Goal: Transaction & Acquisition: Purchase product/service

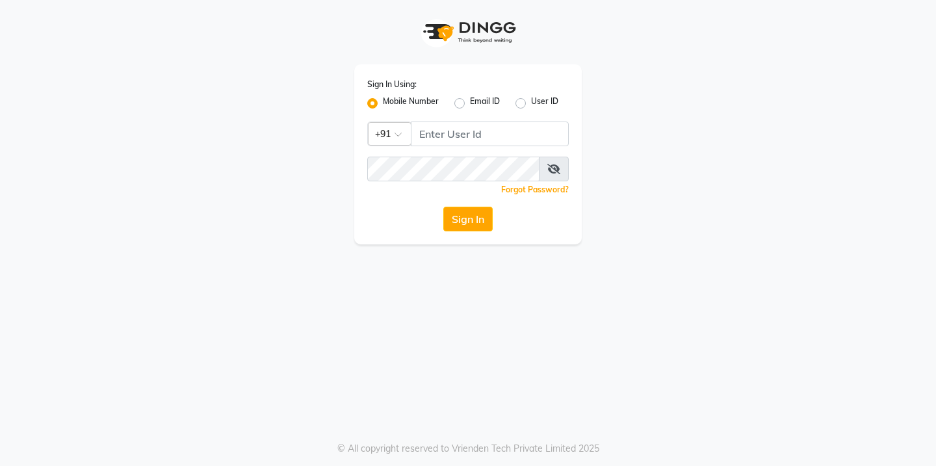
click at [552, 170] on icon at bounding box center [553, 169] width 13 height 10
click at [552, 170] on icon at bounding box center [555, 169] width 12 height 10
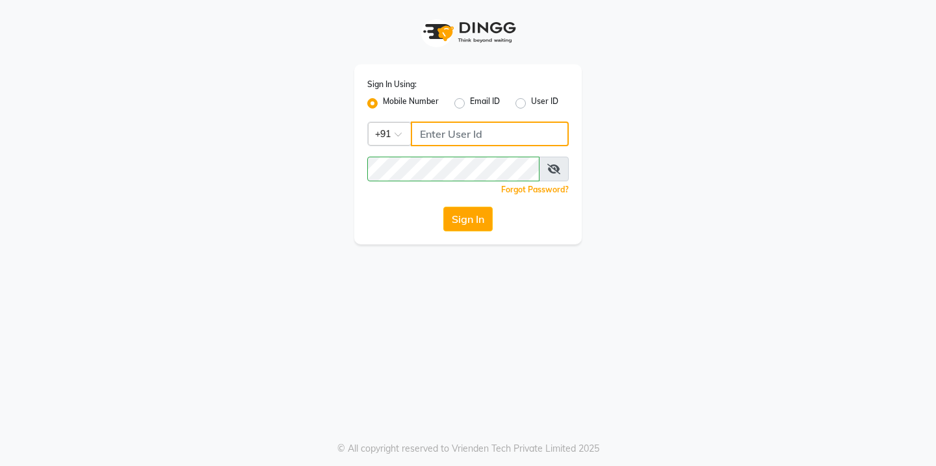
click at [480, 140] on input "Username" at bounding box center [490, 134] width 158 height 25
type input "8"
type input "9579966260"
click at [547, 170] on icon at bounding box center [553, 169] width 13 height 10
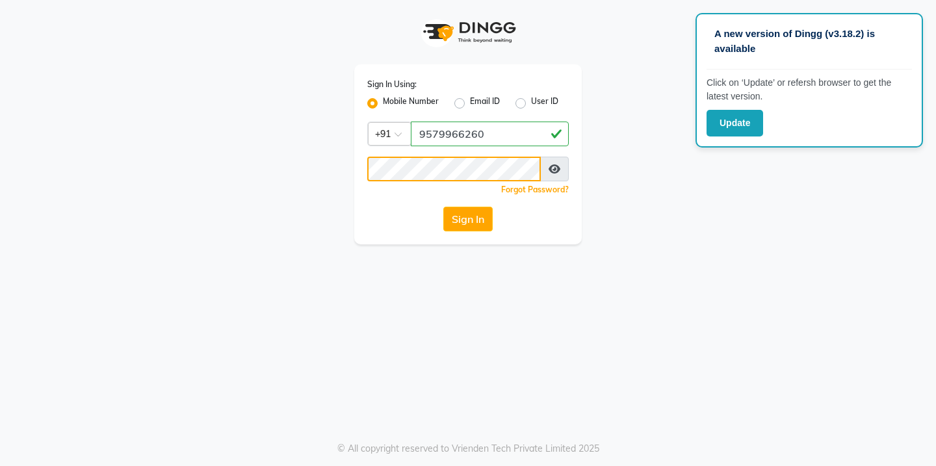
click at [443, 207] on button "Sign In" at bounding box center [467, 219] width 49 height 25
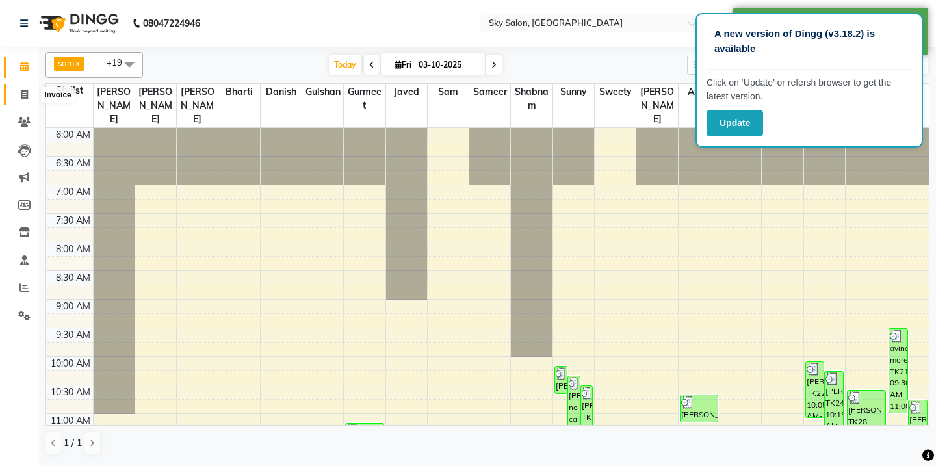
click at [29, 94] on span at bounding box center [24, 95] width 23 height 15
select select "service"
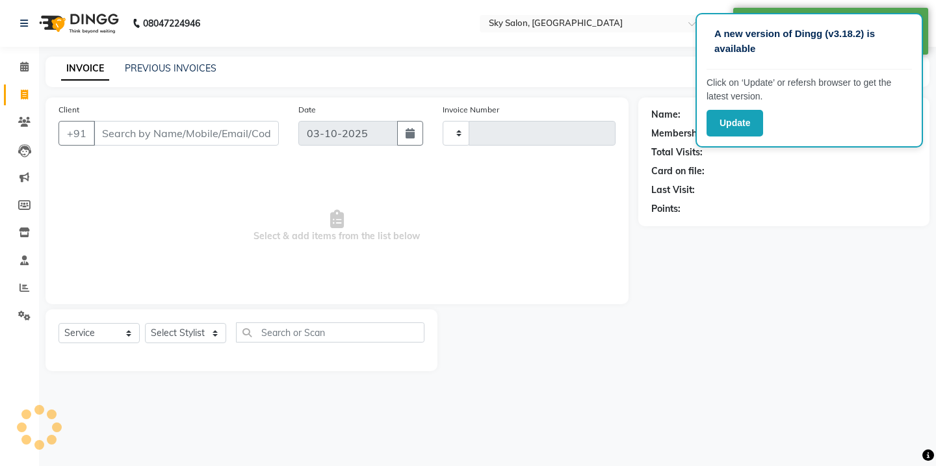
type input "14970"
select select "3537"
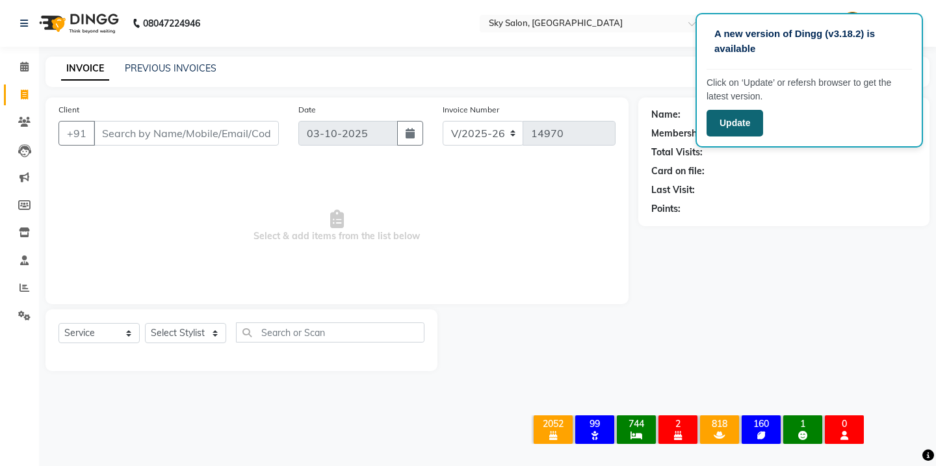
click at [724, 124] on button "Update" at bounding box center [735, 123] width 57 height 27
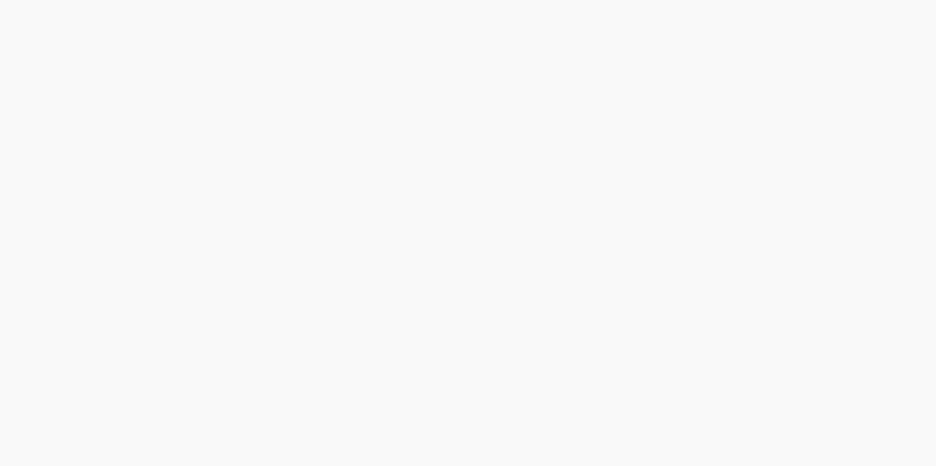
select select "ec"
select select "service"
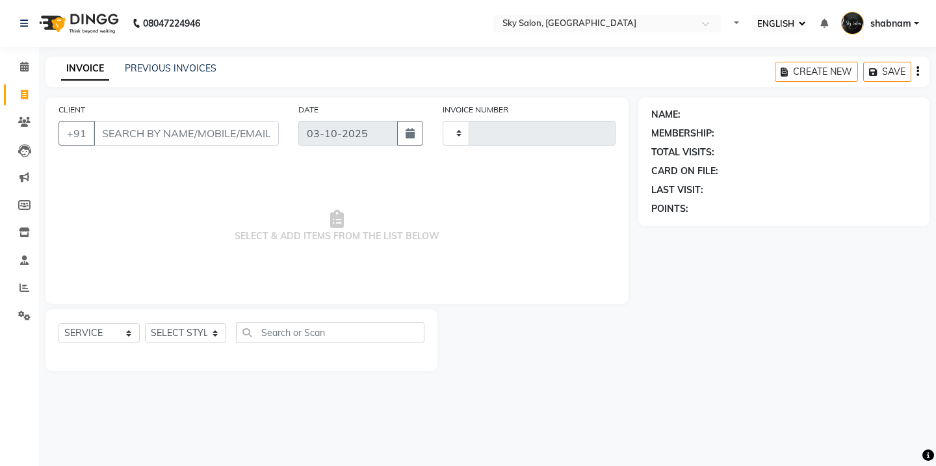
type input "14970"
select select "3537"
click at [190, 324] on select "SELECT STYLIST [PERSON_NAME] [PERSON_NAME] saha [PERSON_NAME] [PERSON_NAME] [PE…" at bounding box center [185, 333] width 81 height 20
select select "20908"
click at [145, 323] on select "SELECT STYLIST [PERSON_NAME] [PERSON_NAME] saha [PERSON_NAME] [PERSON_NAME] [PE…" at bounding box center [185, 333] width 81 height 20
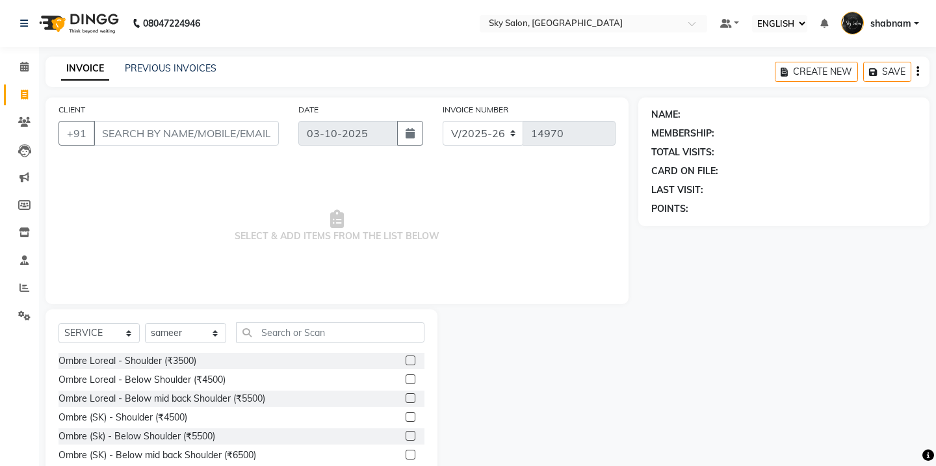
click at [285, 348] on div "SELECT SERVICE PRODUCT MEMBERSHIP PACKAGE VOUCHER PREPAID GIFT CARD SELECT STYL…" at bounding box center [242, 337] width 366 height 31
click at [292, 338] on input "text" at bounding box center [330, 332] width 189 height 20
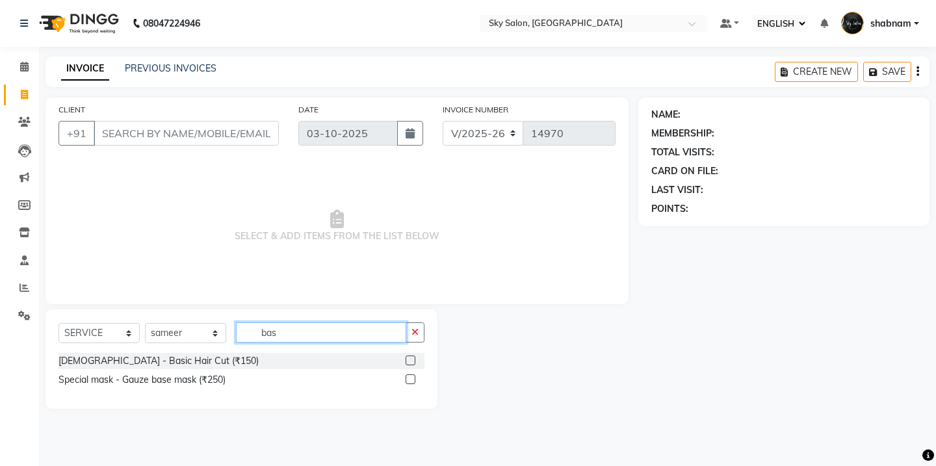
type input "bas"
click at [408, 359] on label at bounding box center [411, 361] width 10 height 10
click at [408, 359] on input "checkbox" at bounding box center [410, 361] width 8 height 8
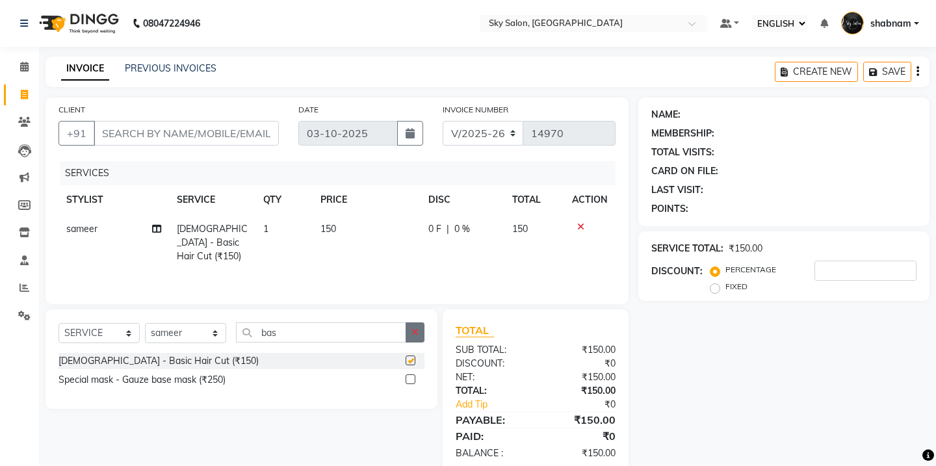
checkbox input "false"
click at [415, 341] on button "button" at bounding box center [415, 332] width 19 height 20
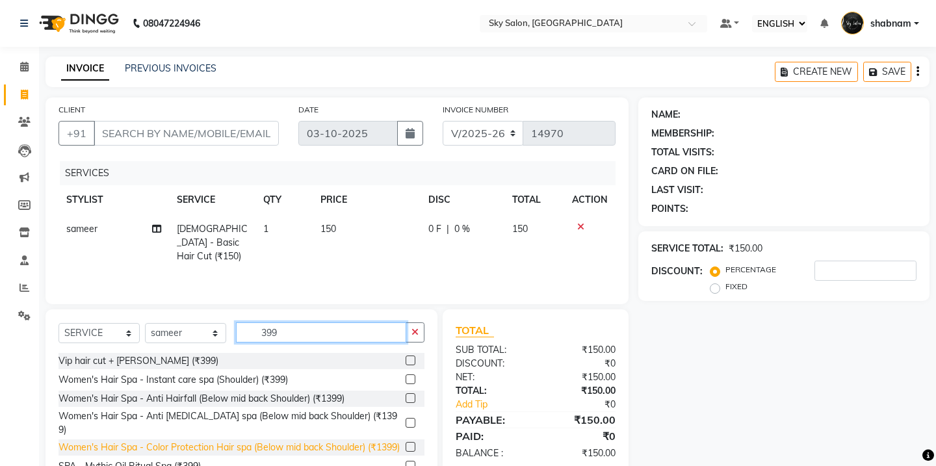
scroll to position [88, 0]
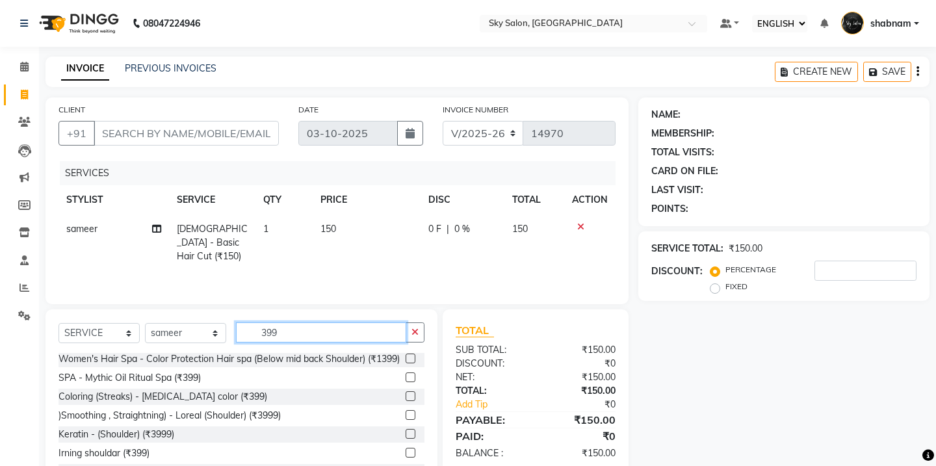
type input "399"
click at [403, 398] on div "Coloring (Streaks) - [MEDICAL_DATA] color (₹399)" at bounding box center [242, 397] width 366 height 16
click at [411, 400] on label at bounding box center [411, 396] width 10 height 10
click at [411, 400] on input "checkbox" at bounding box center [410, 397] width 8 height 8
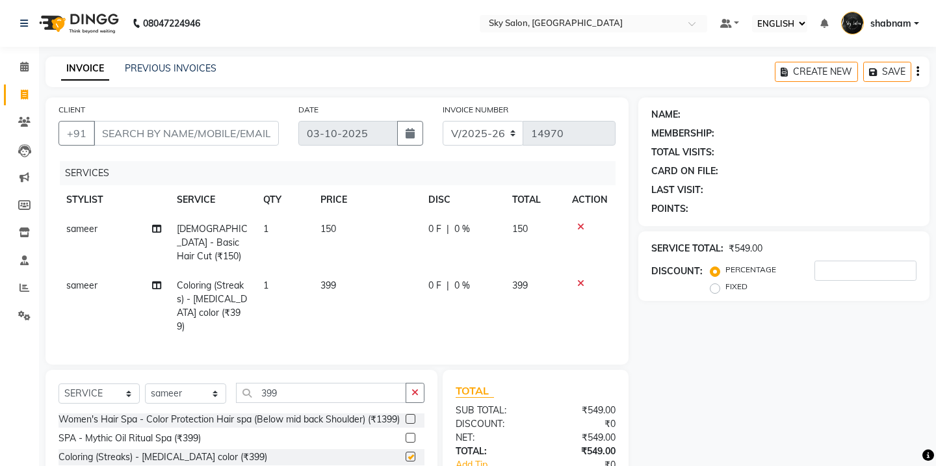
checkbox input "false"
click at [242, 127] on input "CLIENT" at bounding box center [186, 133] width 185 height 25
click at [248, 125] on input "CLIENT" at bounding box center [186, 133] width 185 height 25
type input "9"
type input "0"
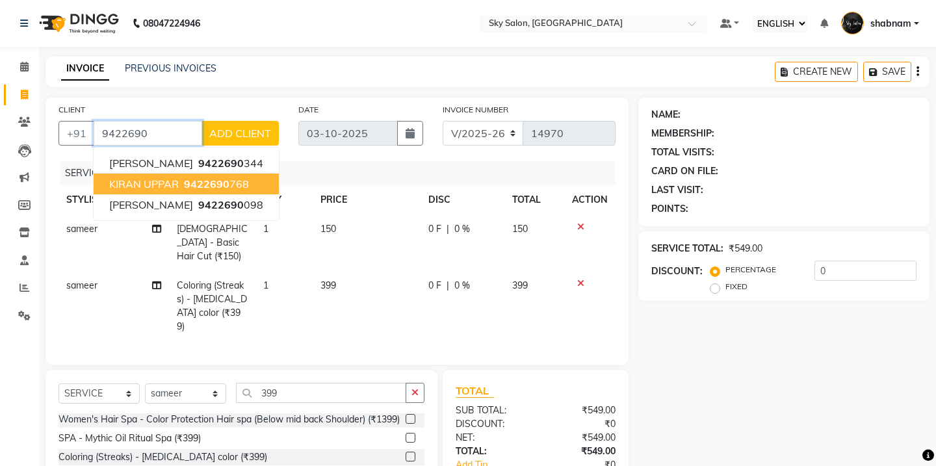
click at [201, 183] on span "9422690" at bounding box center [207, 183] width 46 height 13
type input "9422690768"
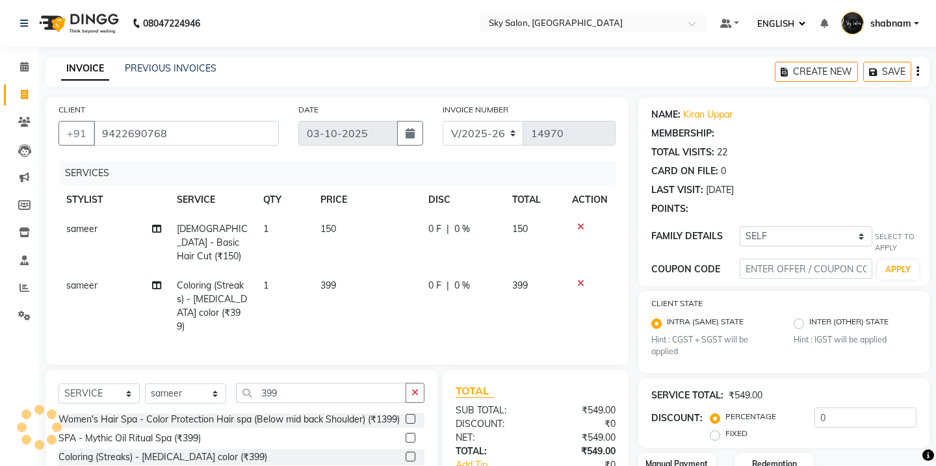
select select "1: Object"
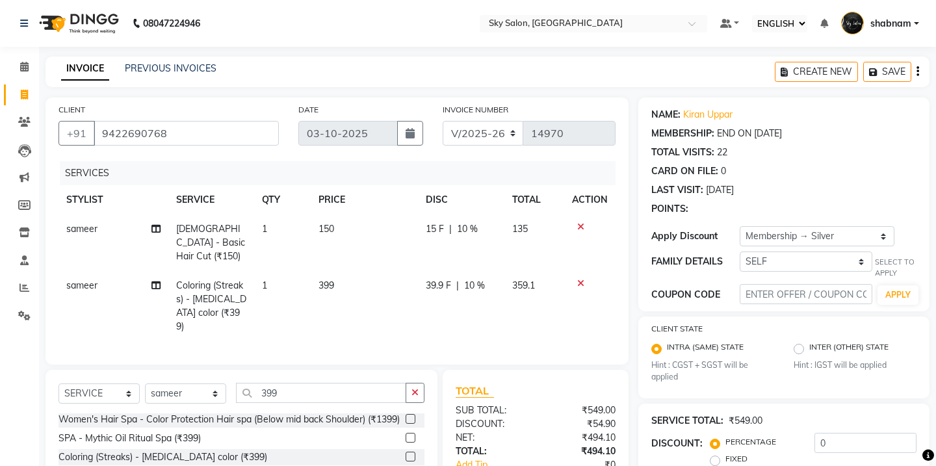
type input "10"
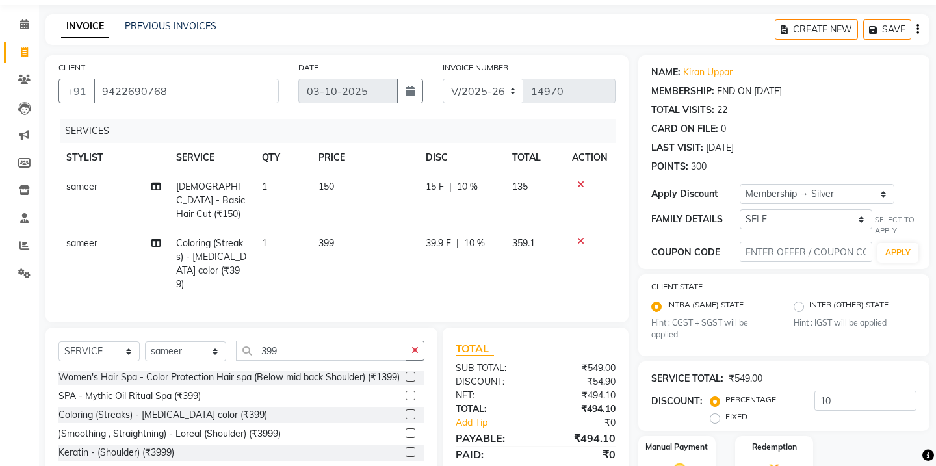
scroll to position [120, 0]
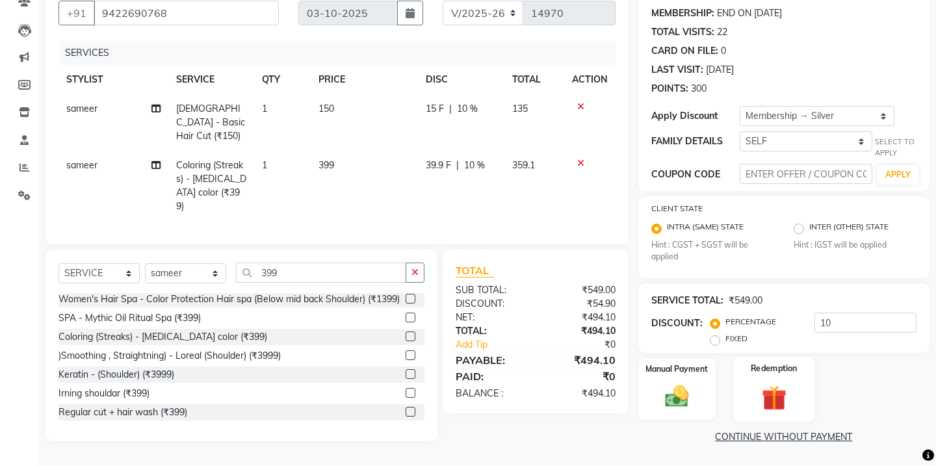
click at [758, 373] on label "Redemption" at bounding box center [774, 368] width 47 height 12
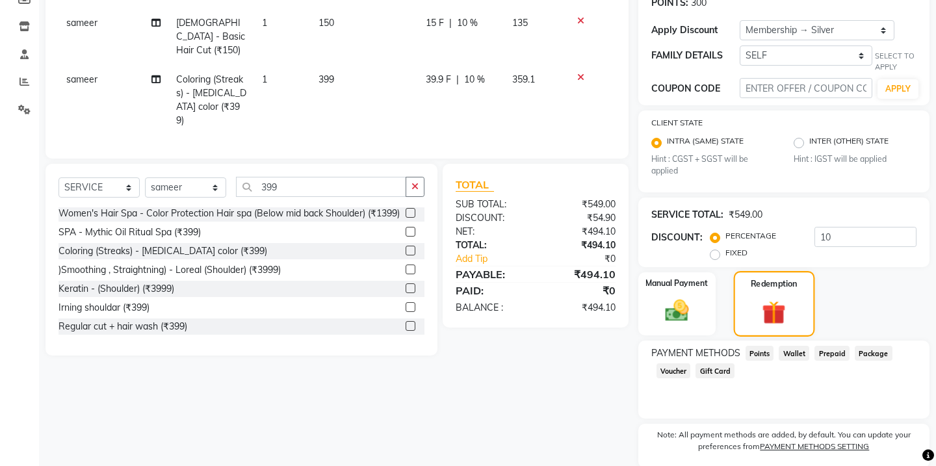
scroll to position [244, 0]
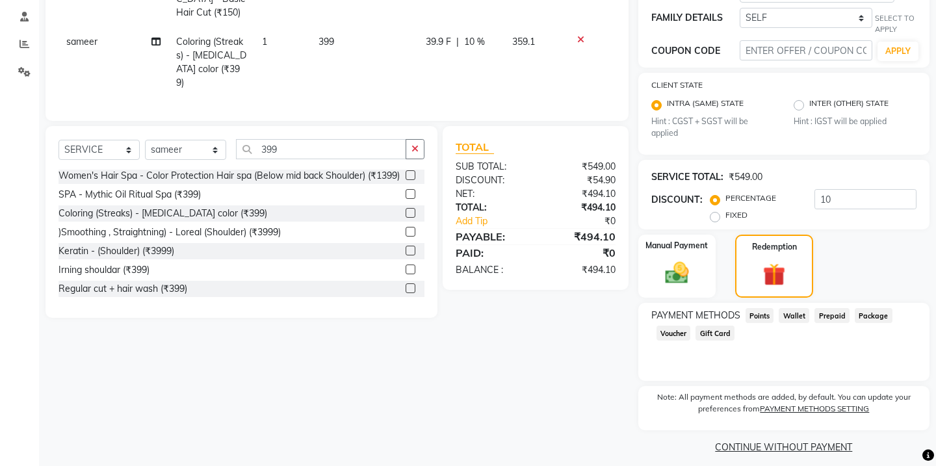
click at [767, 328] on div "PAYMENT METHODS Points Wallet Prepaid Package Voucher Gift Card" at bounding box center [783, 325] width 265 height 35
click at [768, 309] on span "Points" at bounding box center [760, 315] width 29 height 15
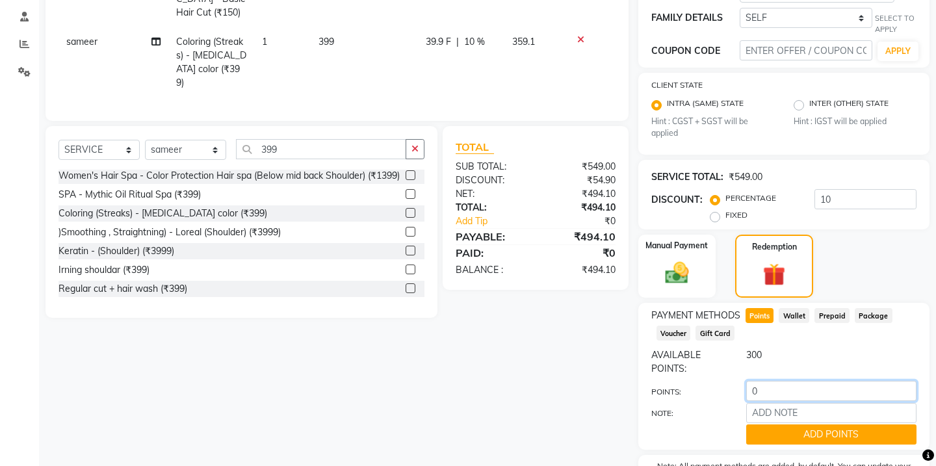
click at [769, 384] on input "0" at bounding box center [831, 391] width 170 height 20
type input "200"
click at [770, 431] on button "ADD POINTS" at bounding box center [831, 434] width 170 height 20
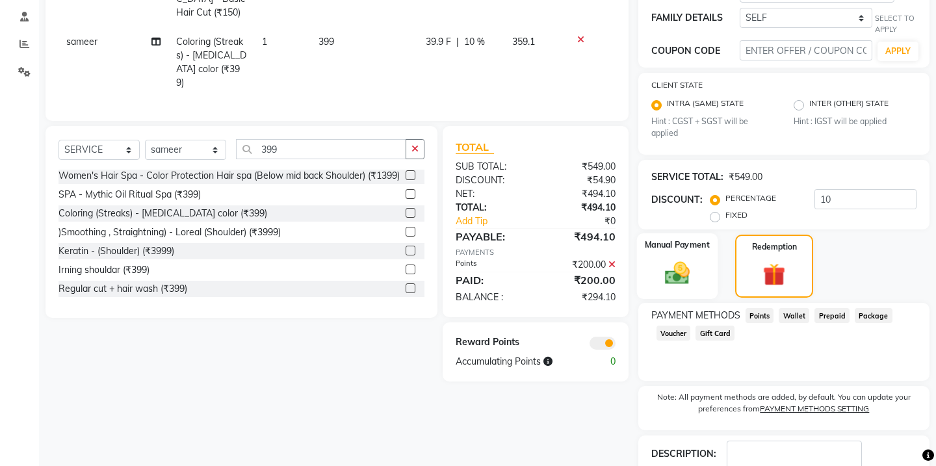
click at [695, 254] on div "Manual Payment" at bounding box center [676, 266] width 81 height 66
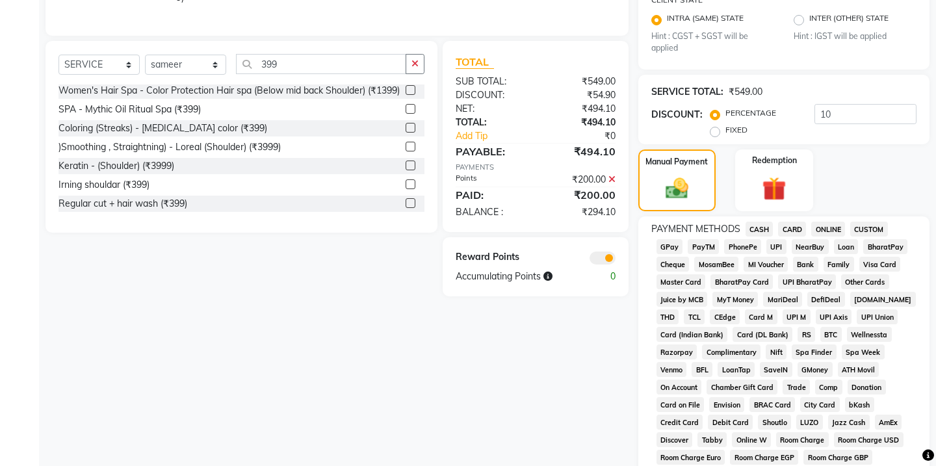
scroll to position [369, 0]
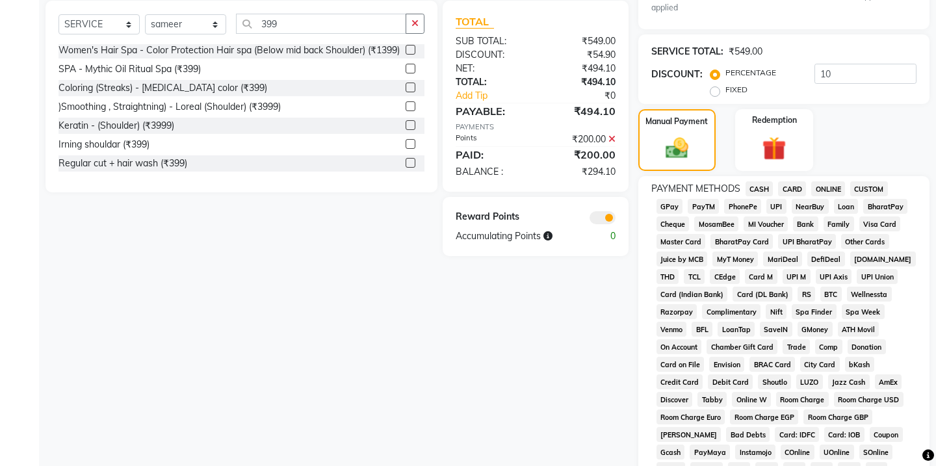
click at [674, 207] on span "GPay" at bounding box center [670, 206] width 27 height 15
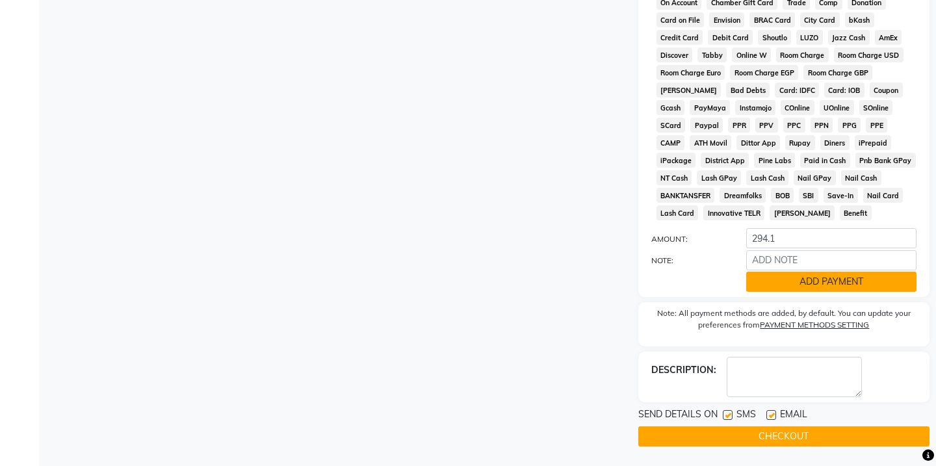
click at [755, 279] on button "ADD PAYMENT" at bounding box center [831, 282] width 170 height 20
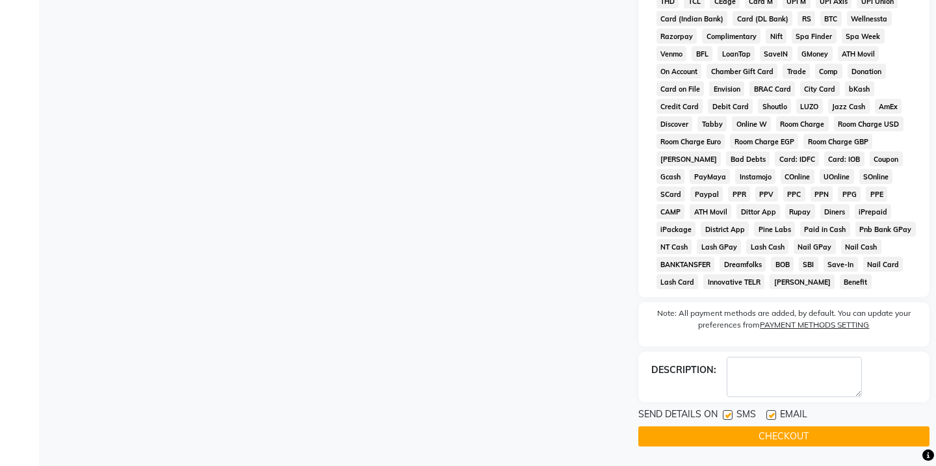
click at [729, 430] on button "CHECKOUT" at bounding box center [783, 436] width 291 height 20
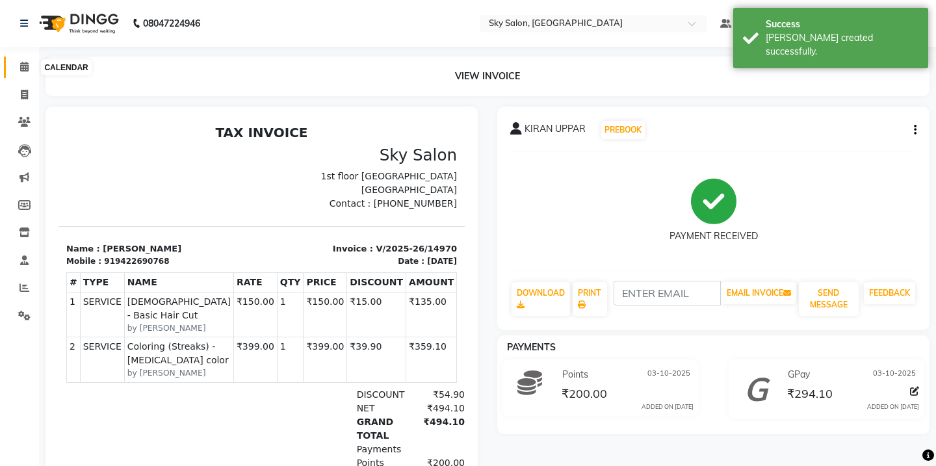
click at [21, 62] on icon at bounding box center [24, 67] width 8 height 10
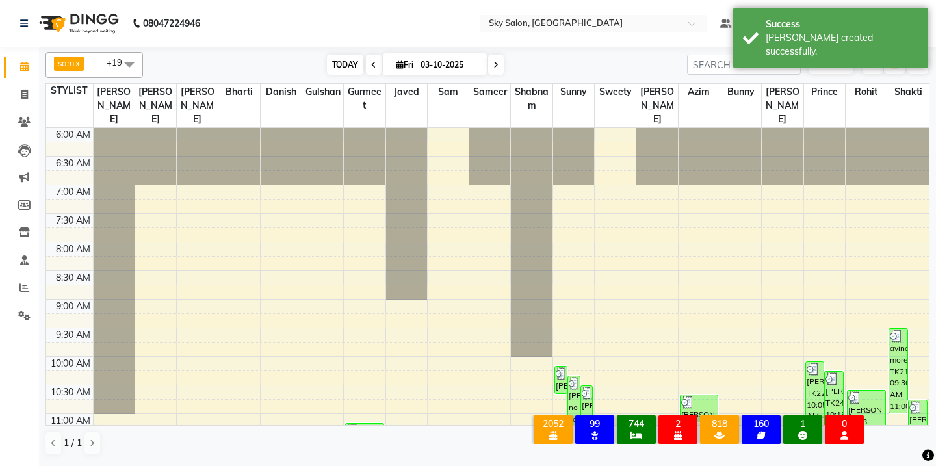
click at [330, 64] on span "TODAY" at bounding box center [345, 65] width 36 height 20
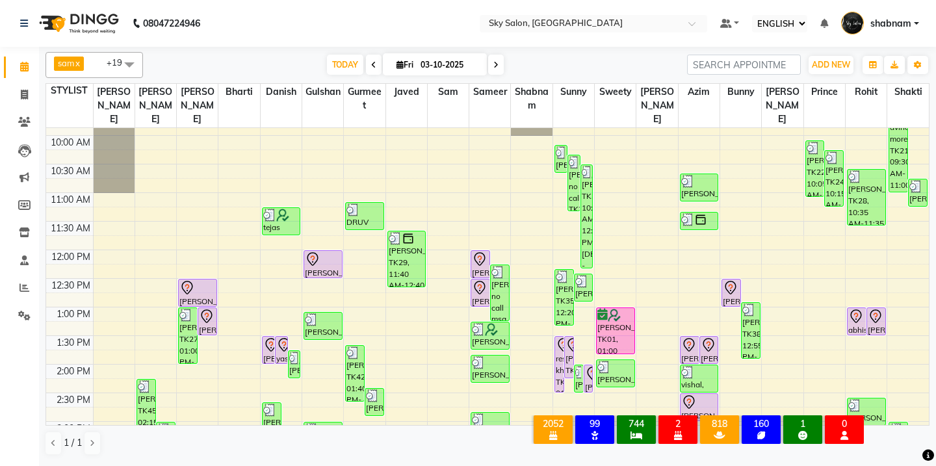
scroll to position [218, 0]
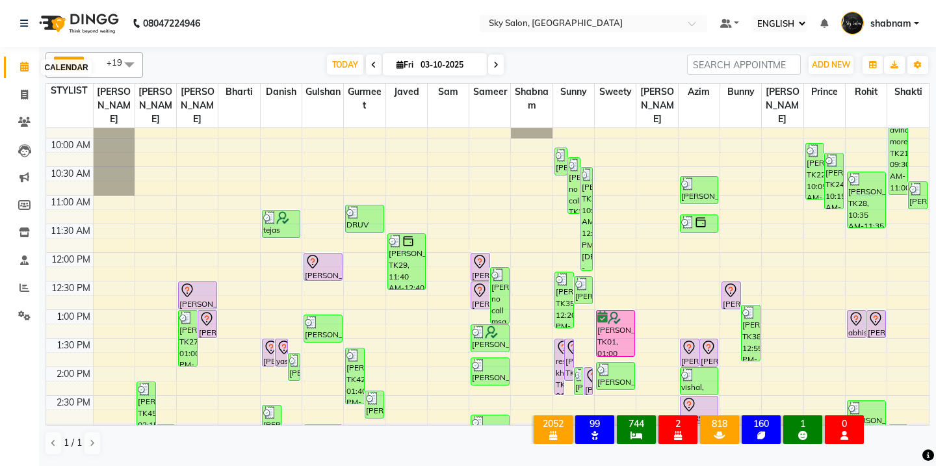
click at [15, 71] on span at bounding box center [24, 67] width 23 height 15
click at [18, 77] on link "CALENDAR" at bounding box center [19, 67] width 31 height 21
click at [358, 74] on span "TODAY" at bounding box center [345, 65] width 36 height 20
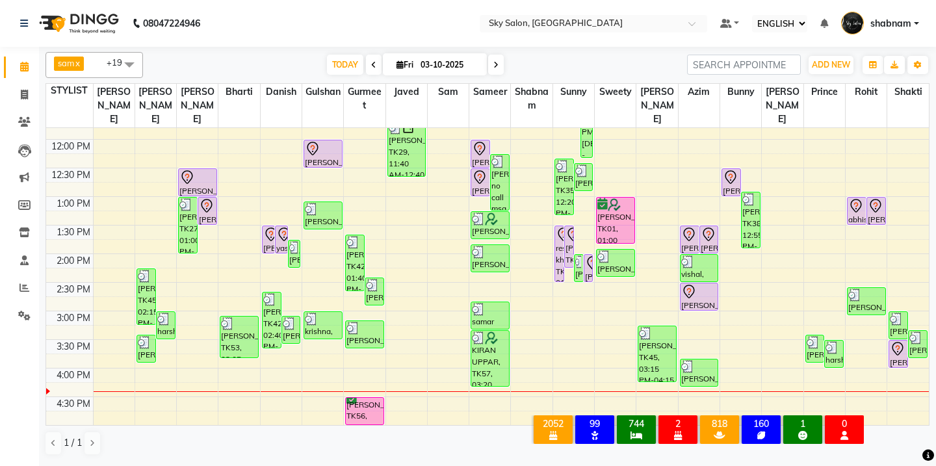
scroll to position [339, 0]
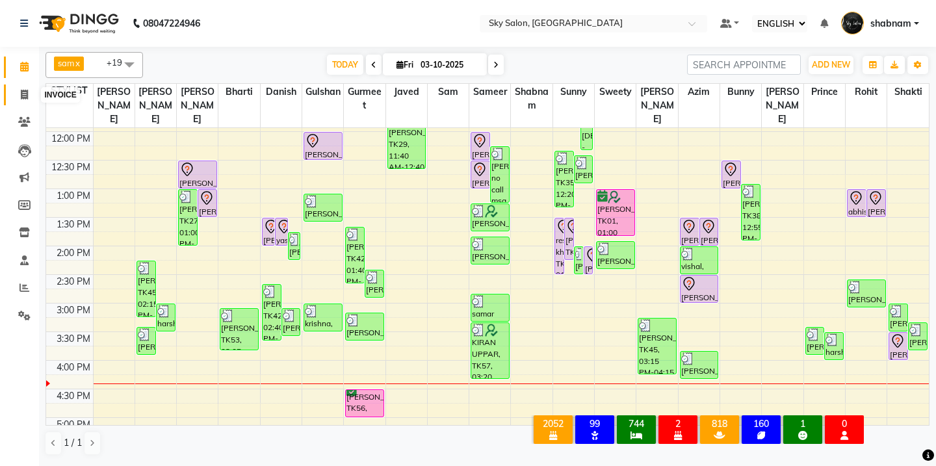
click at [31, 96] on span at bounding box center [24, 95] width 23 height 15
select select "service"
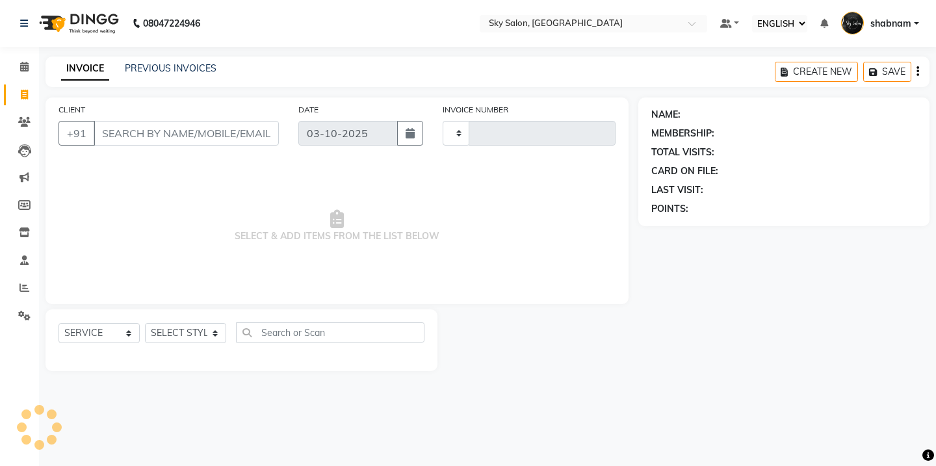
type input "14971"
select select "3537"
click at [176, 68] on link "PREVIOUS INVOICES" at bounding box center [171, 68] width 92 height 12
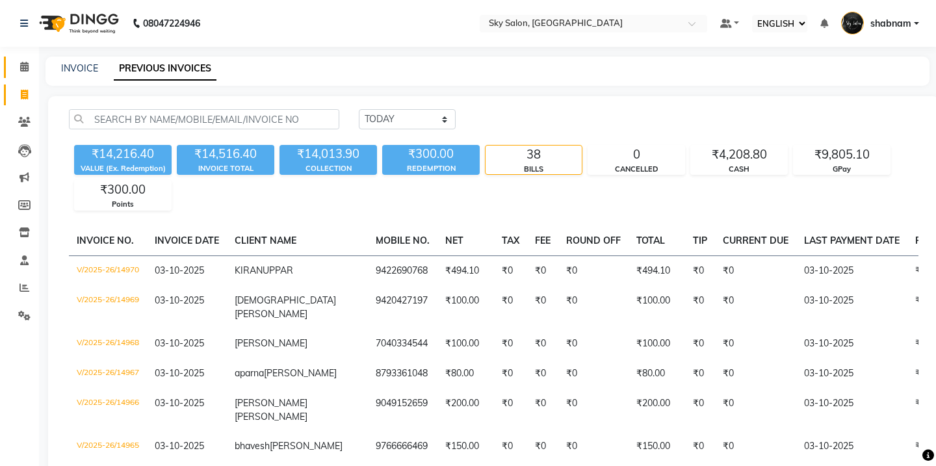
click at [14, 76] on link "CALENDAR" at bounding box center [19, 67] width 31 height 21
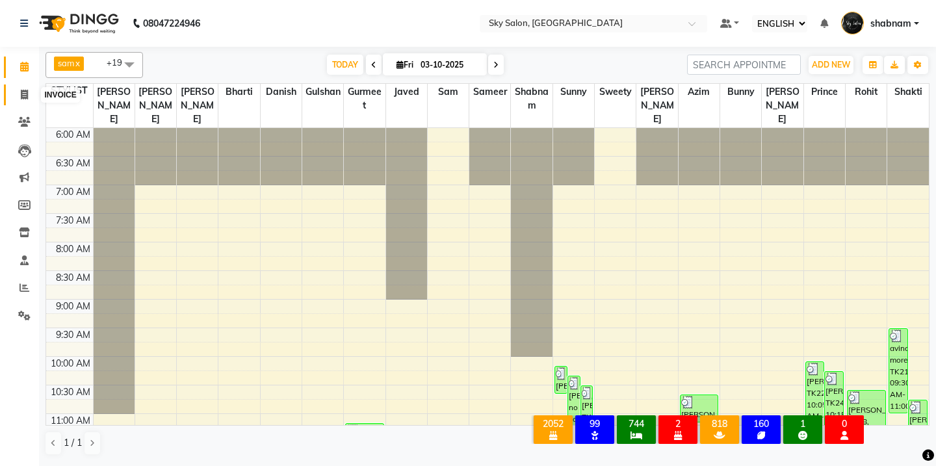
click at [20, 98] on span at bounding box center [24, 95] width 23 height 15
select select "service"
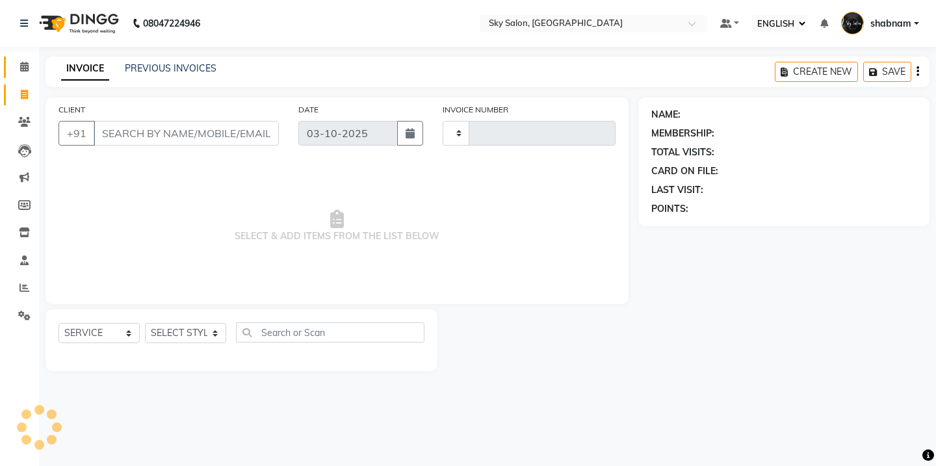
type input "14971"
select select "3537"
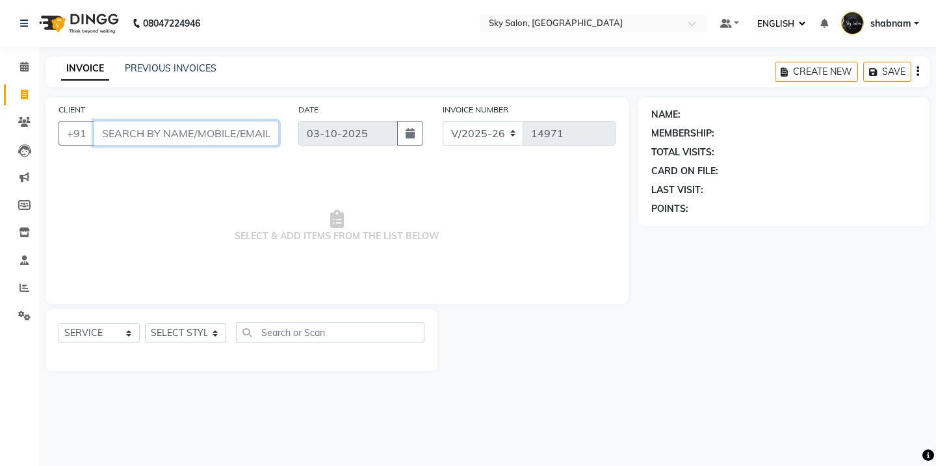
click at [144, 132] on input "CLIENT" at bounding box center [186, 133] width 185 height 25
type input "m"
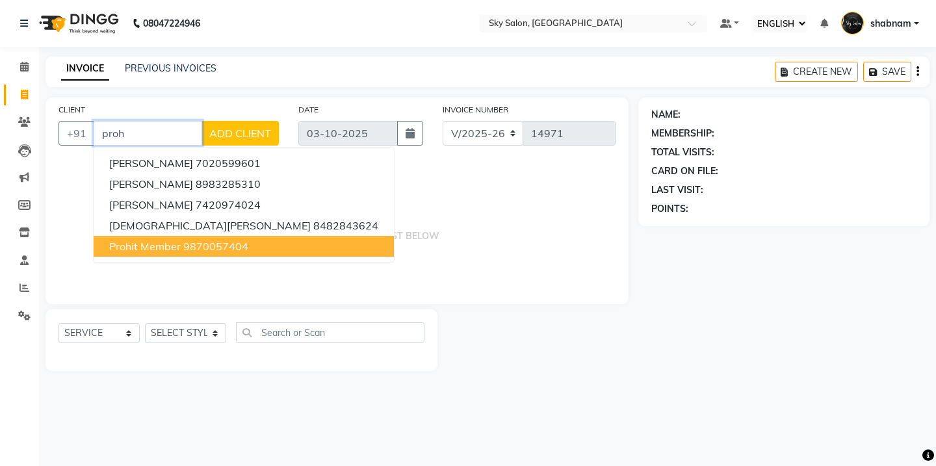
click at [202, 242] on ngb-highlight "9870057404" at bounding box center [215, 246] width 65 height 13
type input "9870057404"
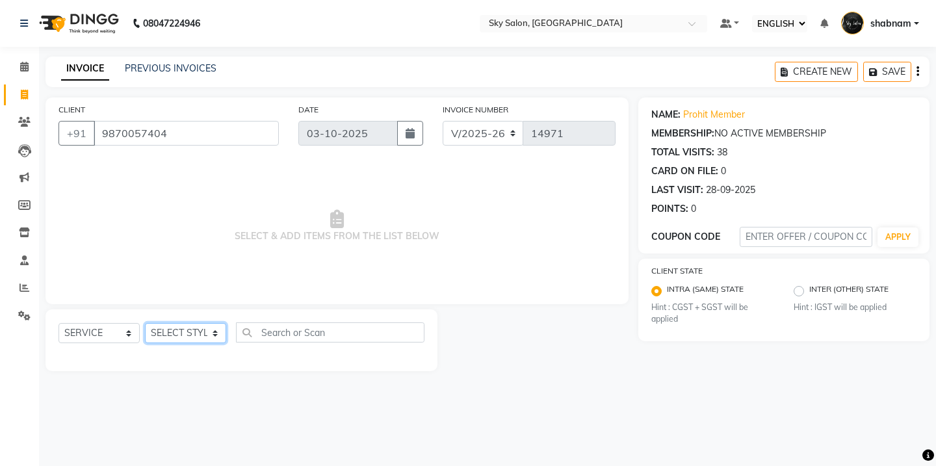
click at [212, 341] on select "SELECT STYLIST [PERSON_NAME] [PERSON_NAME] saha [PERSON_NAME] [PERSON_NAME] [PE…" at bounding box center [185, 333] width 81 height 20
select select "43486"
click at [145, 323] on select "SELECT STYLIST [PERSON_NAME] [PERSON_NAME] saha [PERSON_NAME] [PERSON_NAME] [PE…" at bounding box center [185, 333] width 81 height 20
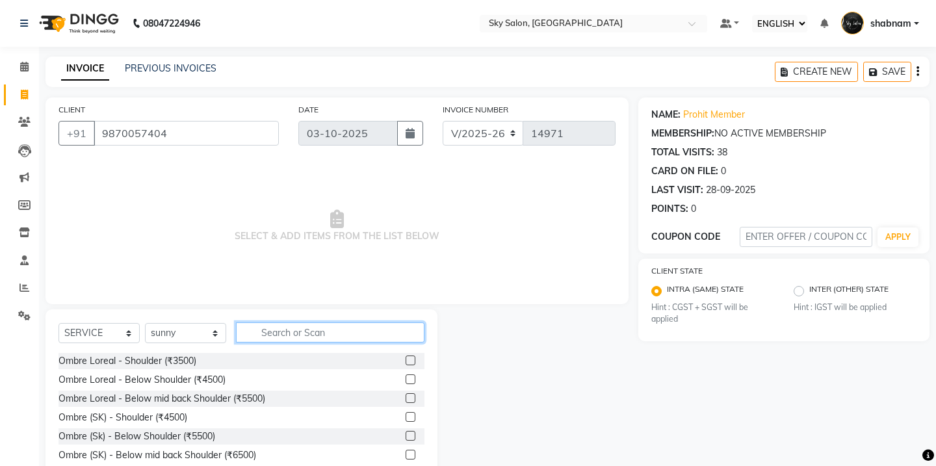
click at [328, 335] on input "text" at bounding box center [330, 332] width 189 height 20
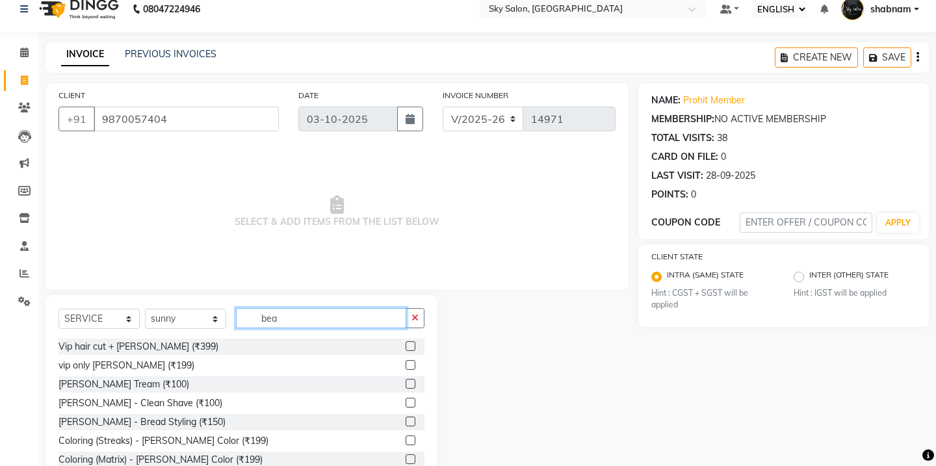
scroll to position [55, 0]
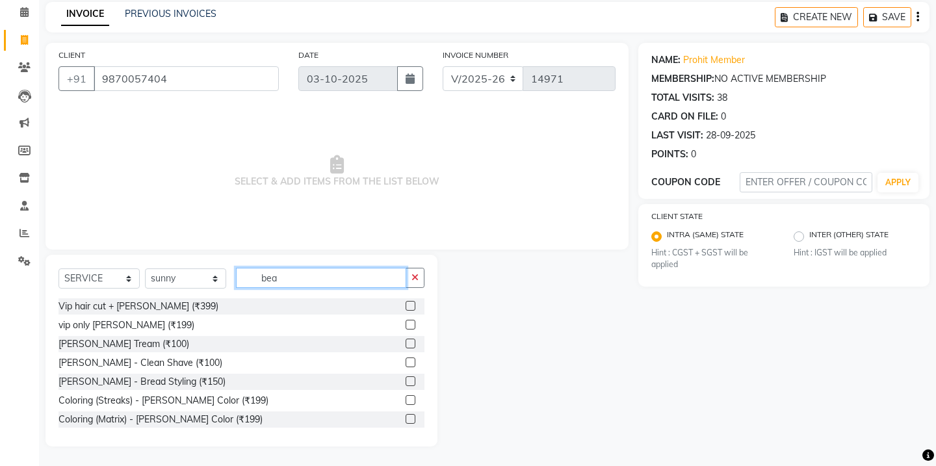
type input "bea"
click at [408, 343] on label at bounding box center [411, 344] width 10 height 10
click at [408, 343] on input "checkbox" at bounding box center [410, 344] width 8 height 8
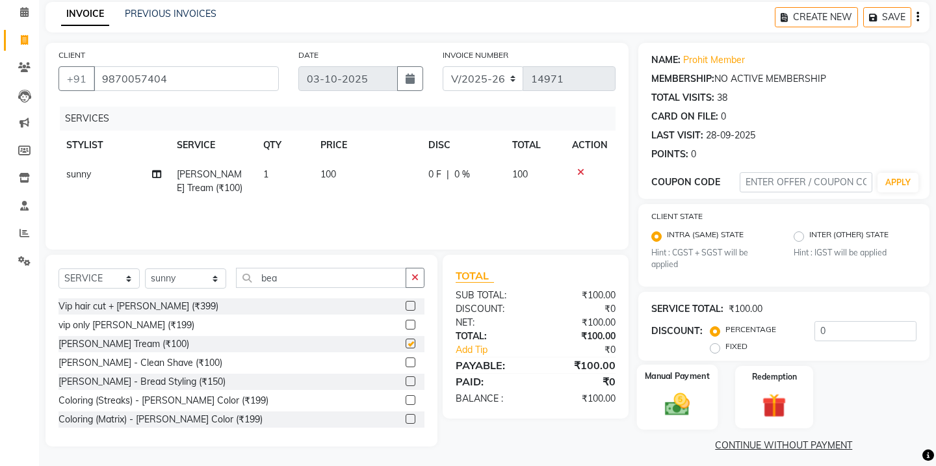
checkbox input "false"
click at [663, 393] on img at bounding box center [677, 405] width 40 height 29
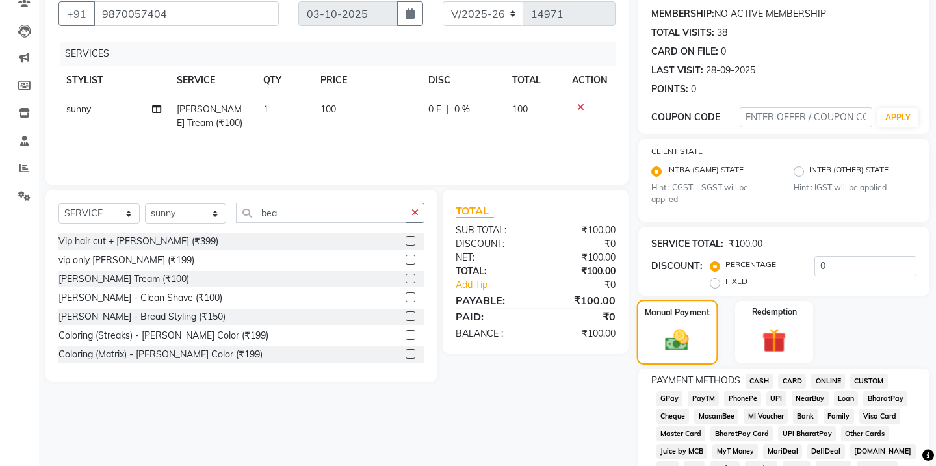
scroll to position [129, 0]
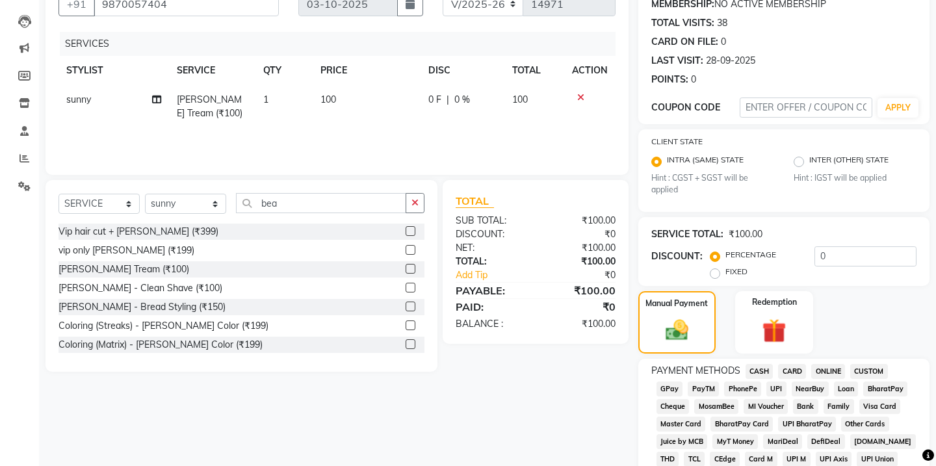
click at [683, 393] on div "PayTM" at bounding box center [701, 391] width 36 height 18
click at [664, 383] on span "GPay" at bounding box center [670, 389] width 27 height 15
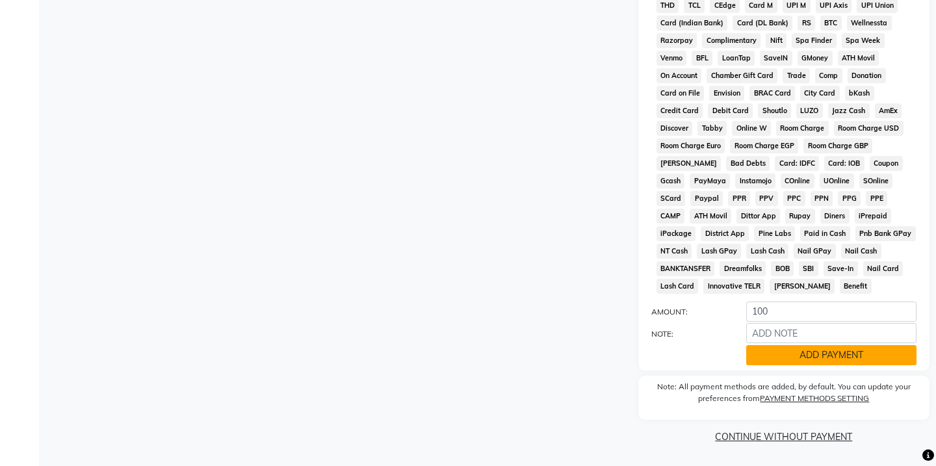
click at [783, 352] on button "ADD PAYMENT" at bounding box center [831, 355] width 170 height 20
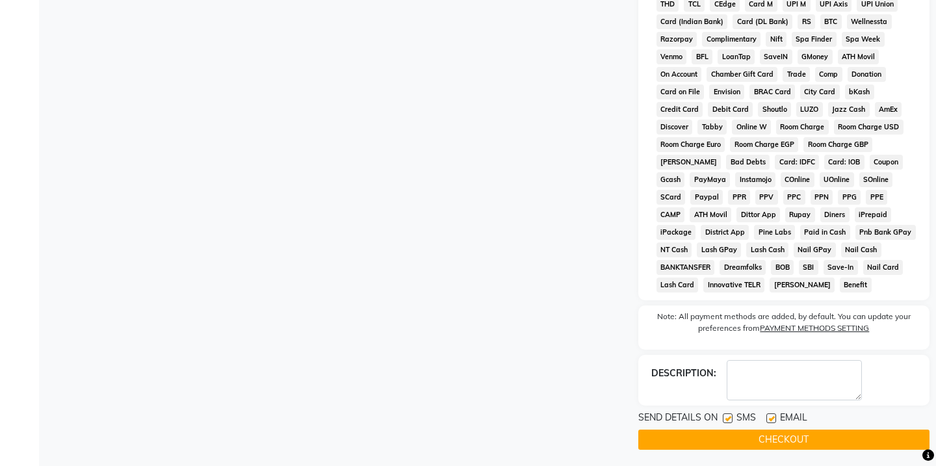
click at [727, 421] on label at bounding box center [728, 418] width 10 height 10
click at [727, 421] on input "checkbox" at bounding box center [727, 419] width 8 height 8
checkbox input "false"
click at [727, 439] on button "CHECKOUT" at bounding box center [783, 440] width 291 height 20
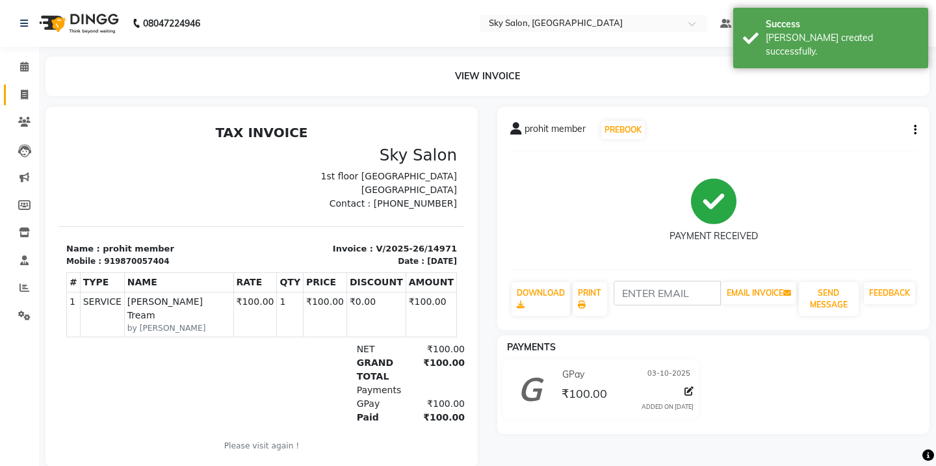
click at [25, 102] on link "INVOICE" at bounding box center [19, 95] width 31 height 21
select select "service"
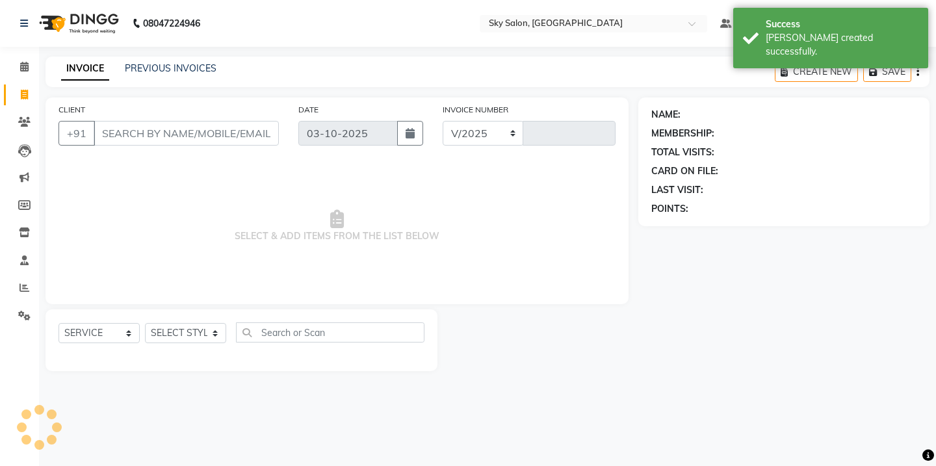
select select "3537"
type input "14972"
click at [181, 76] on div "INVOICE PREVIOUS INVOICES" at bounding box center [139, 69] width 187 height 15
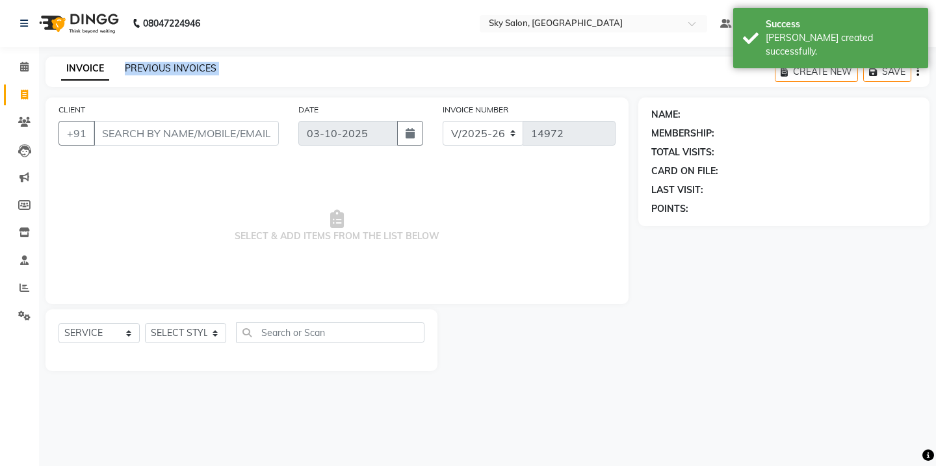
click at [181, 70] on link "PREVIOUS INVOICES" at bounding box center [171, 68] width 92 height 12
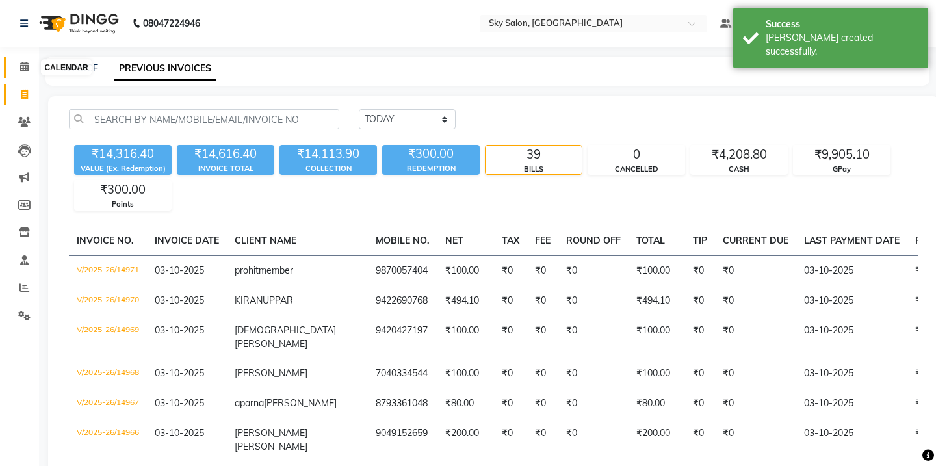
click at [19, 69] on span at bounding box center [24, 67] width 23 height 15
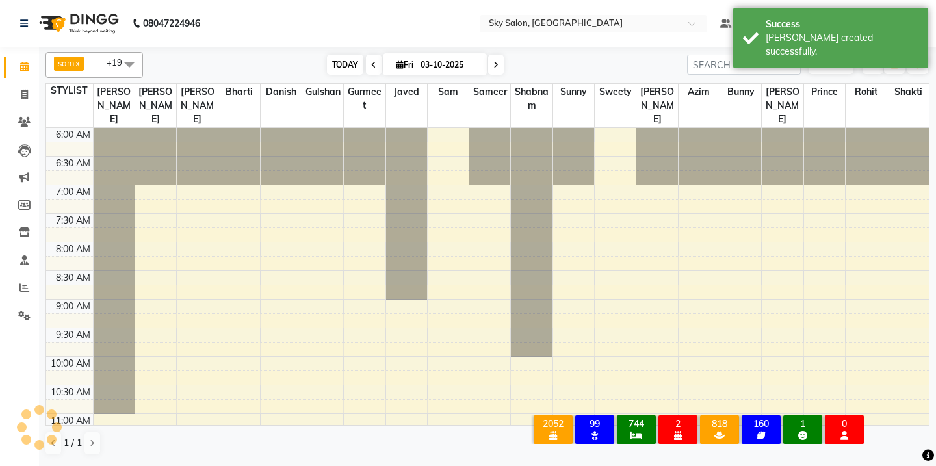
click at [347, 57] on span "TODAY" at bounding box center [345, 65] width 36 height 20
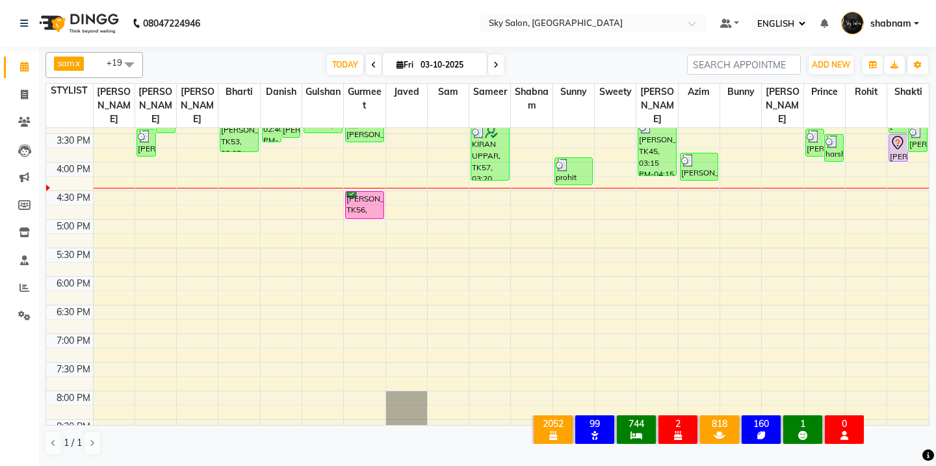
scroll to position [536, 0]
click at [348, 75] on span "TODAY" at bounding box center [345, 65] width 36 height 20
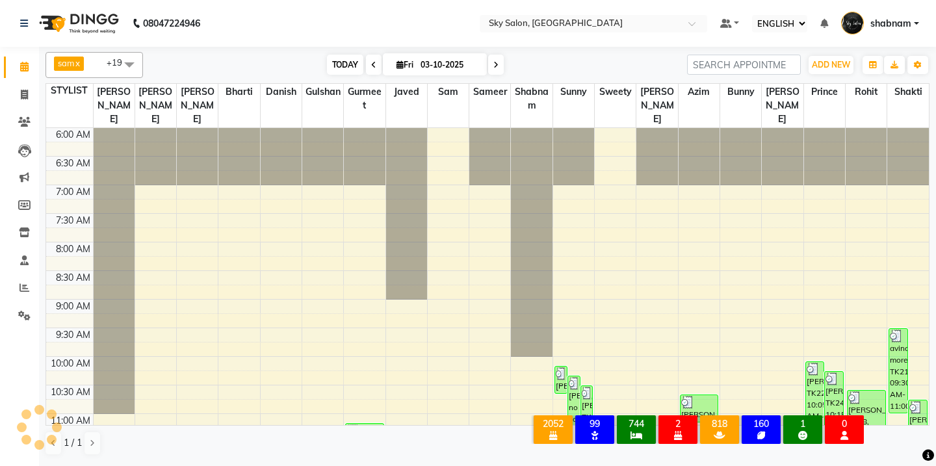
scroll to position [573, 0]
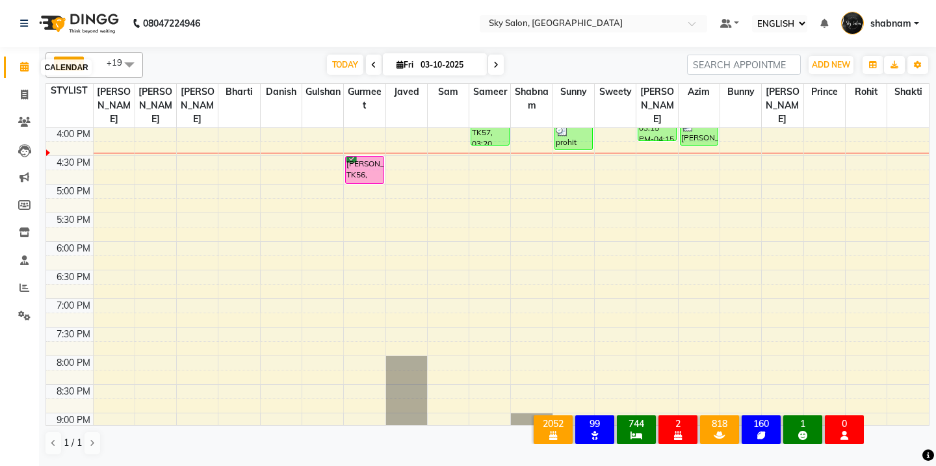
click at [30, 70] on span at bounding box center [24, 67] width 23 height 15
click at [346, 68] on span "TODAY" at bounding box center [345, 65] width 36 height 20
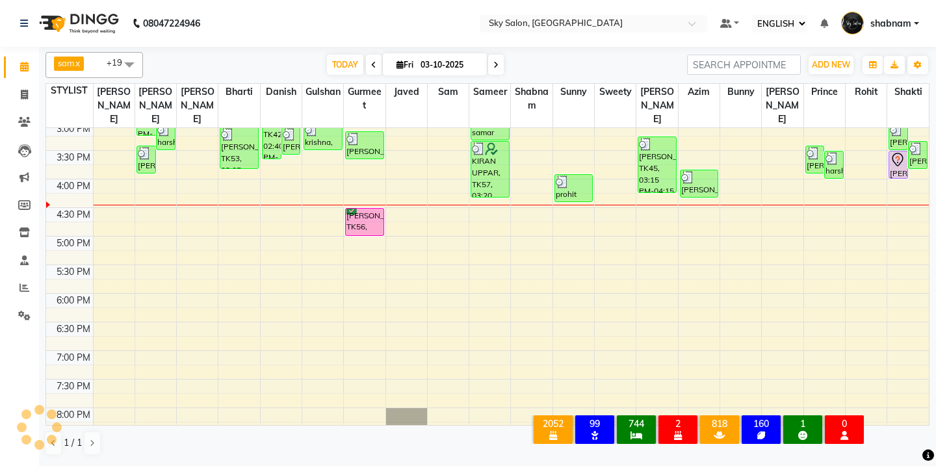
scroll to position [526, 0]
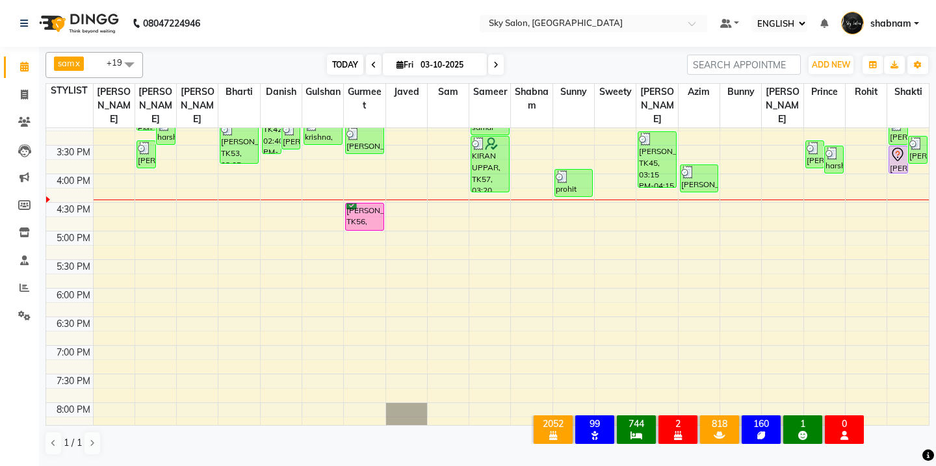
click at [348, 68] on span "TODAY" at bounding box center [345, 65] width 36 height 20
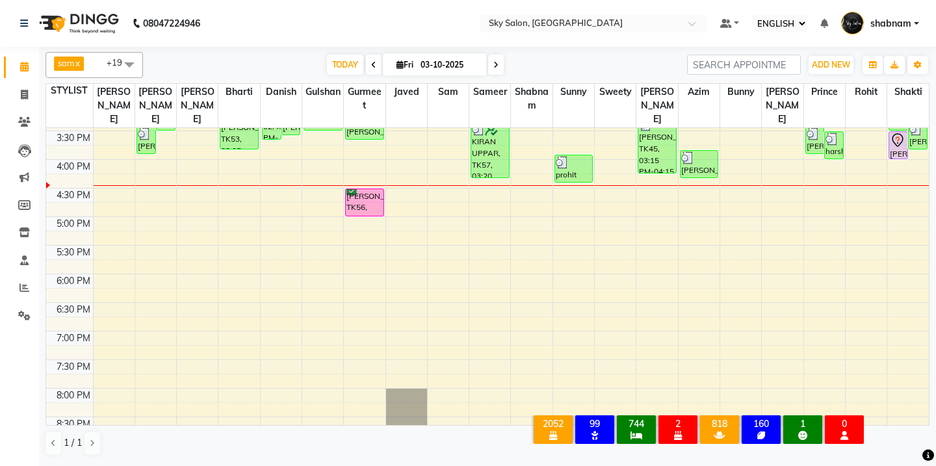
scroll to position [538, 0]
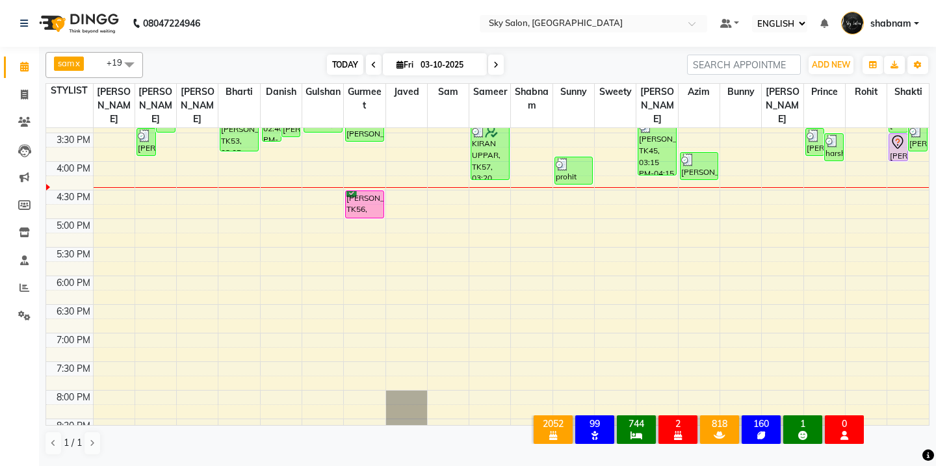
click at [339, 57] on span "TODAY" at bounding box center [345, 65] width 36 height 20
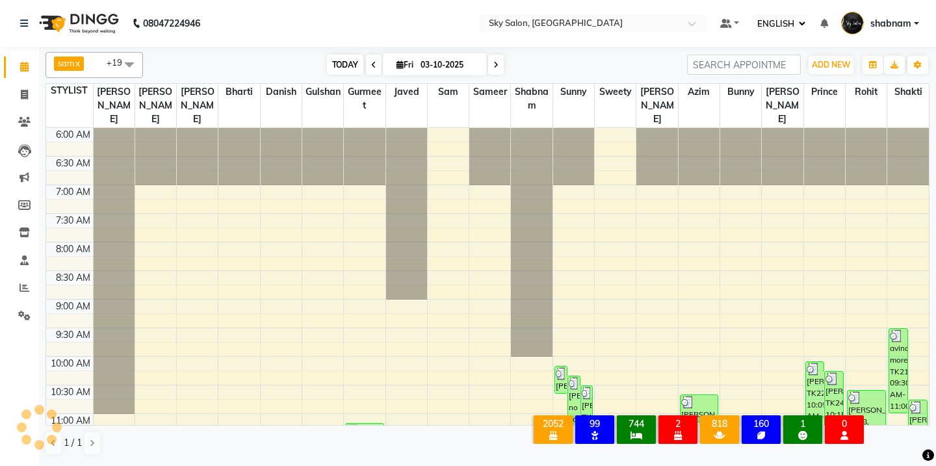
scroll to position [573, 0]
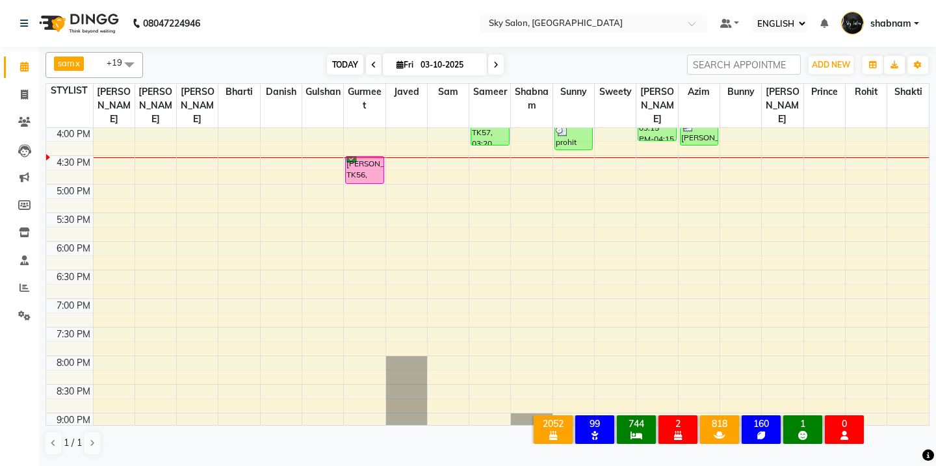
click at [339, 59] on span "TODAY" at bounding box center [345, 65] width 36 height 20
click at [340, 69] on span "TODAY" at bounding box center [345, 65] width 36 height 20
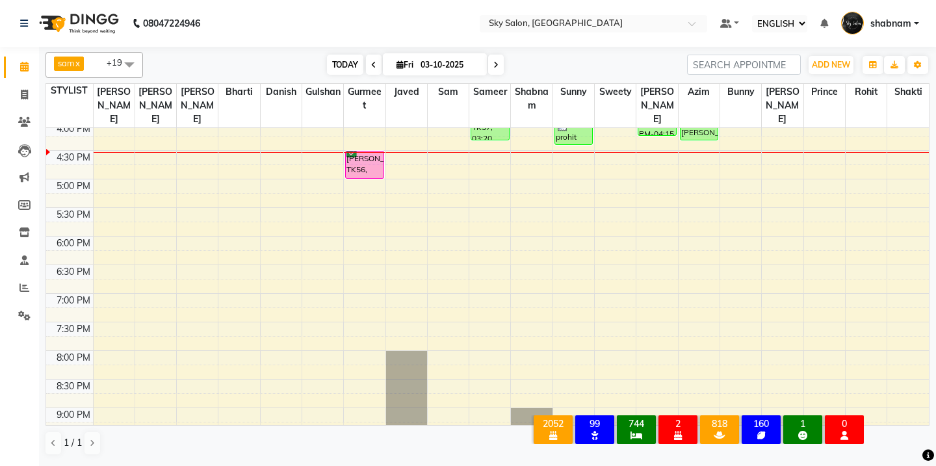
click at [351, 69] on span "TODAY" at bounding box center [345, 65] width 36 height 20
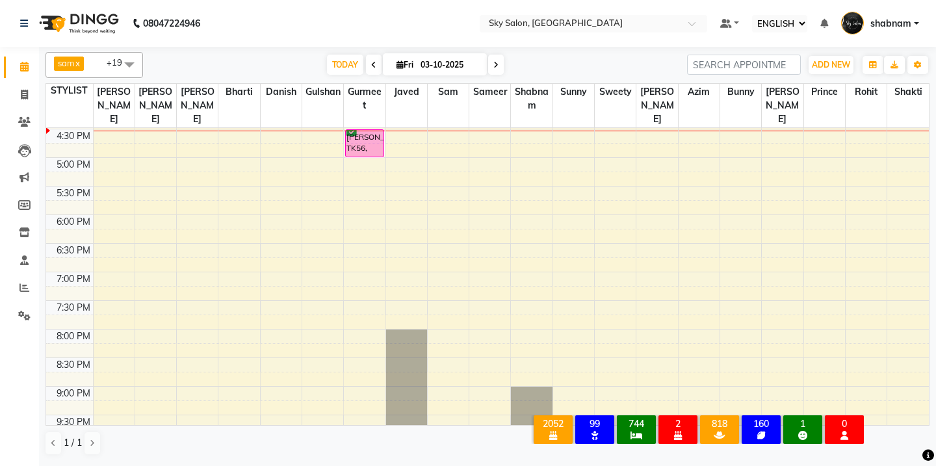
scroll to position [590, 0]
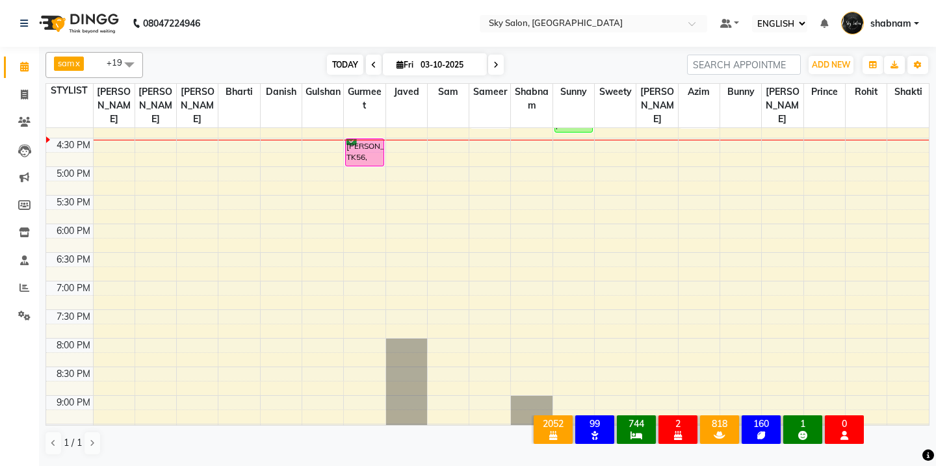
click at [340, 66] on span "TODAY" at bounding box center [345, 65] width 36 height 20
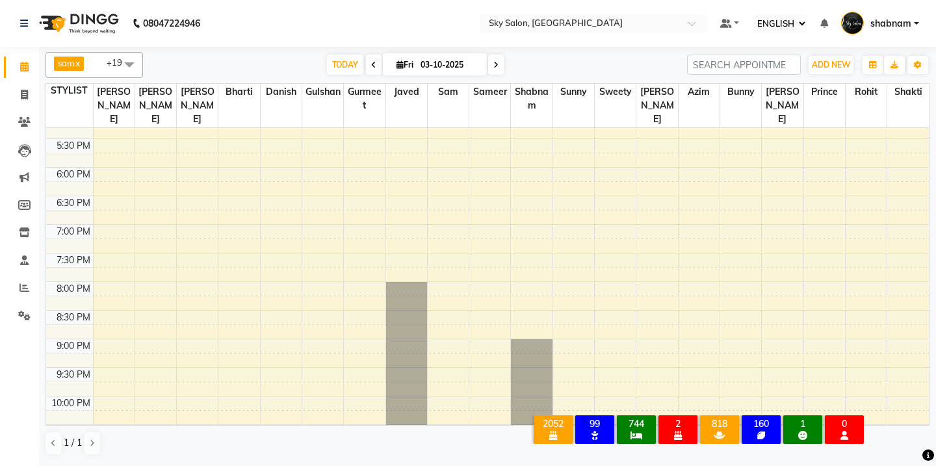
scroll to position [644, 0]
click at [29, 70] on span at bounding box center [24, 67] width 23 height 15
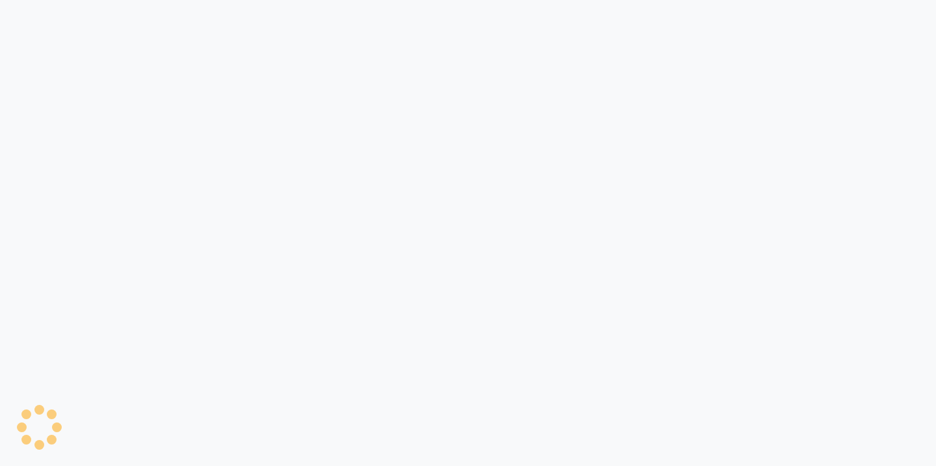
select select "ec"
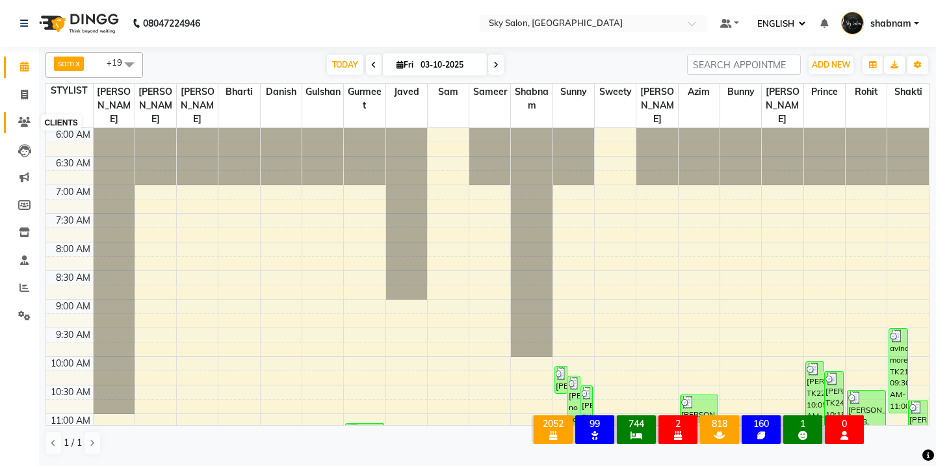
click at [35, 125] on span at bounding box center [24, 122] width 23 height 15
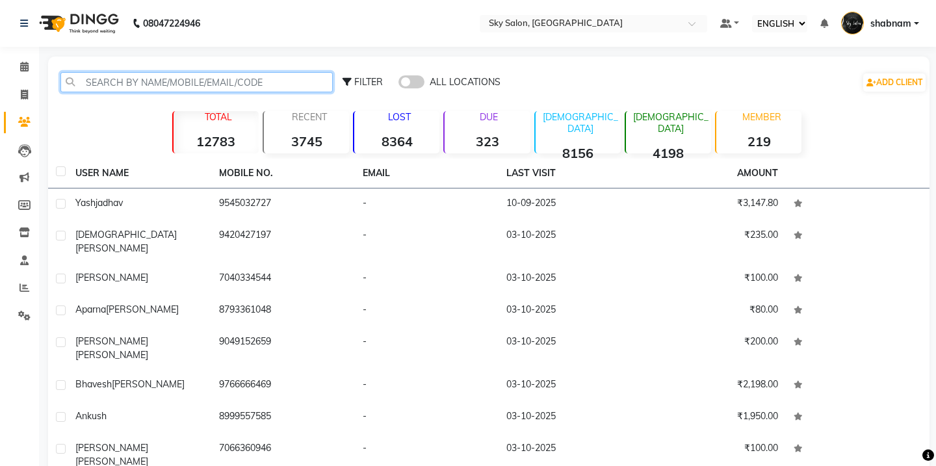
click at [179, 90] on input "text" at bounding box center [196, 82] width 272 height 20
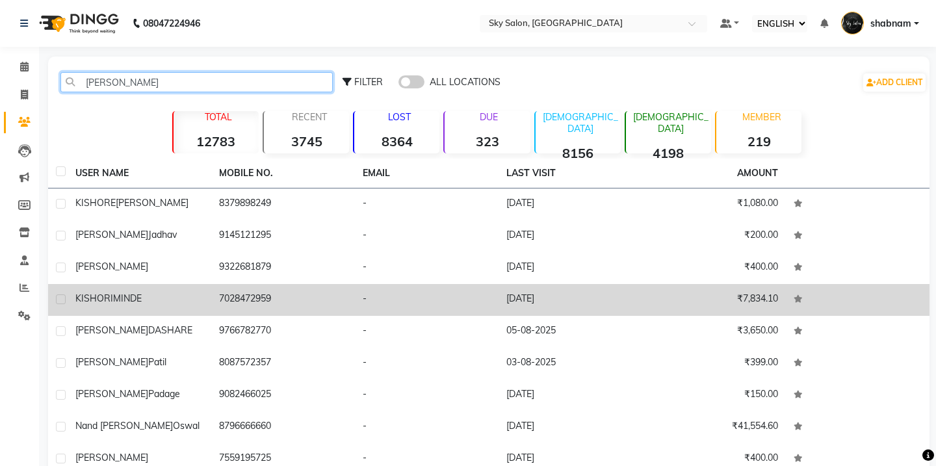
type input "kishor"
click at [295, 300] on td "7028472959" at bounding box center [283, 300] width 144 height 32
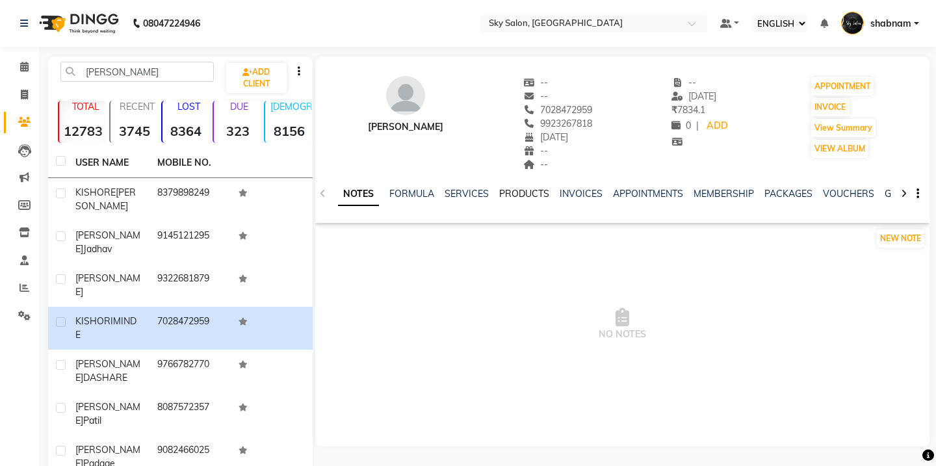
click at [510, 197] on link "PRODUCTS" at bounding box center [524, 194] width 50 height 12
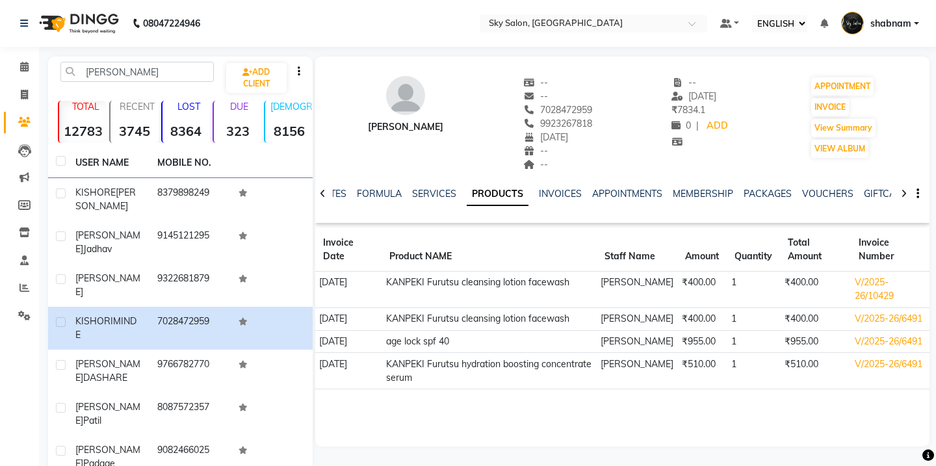
click at [525, 294] on td "KANPEKI Furutsu cleansing lotion facewash" at bounding box center [489, 290] width 215 height 36
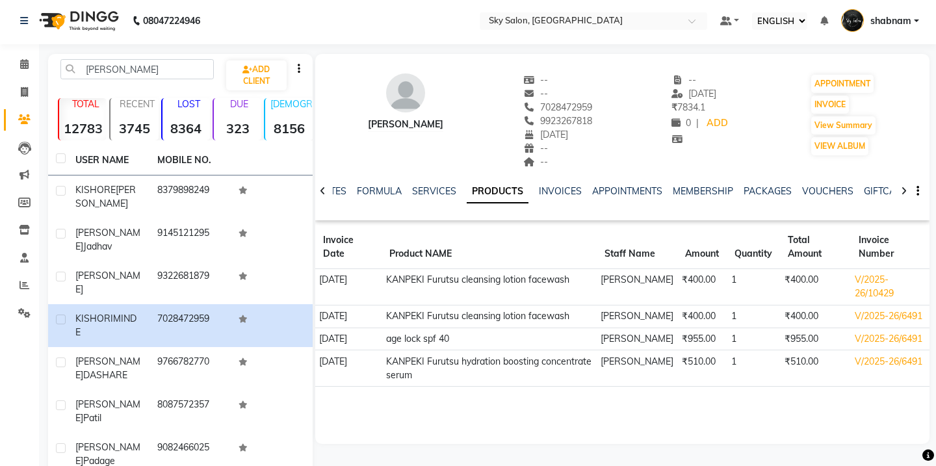
scroll to position [4, 0]
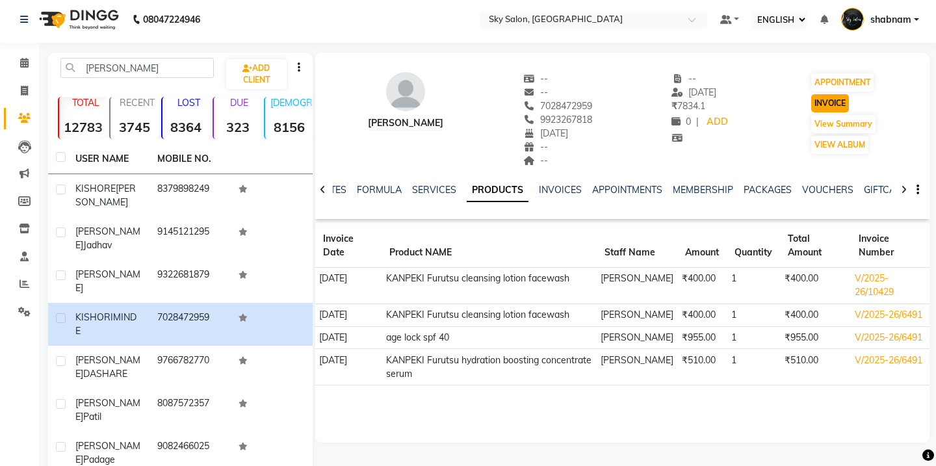
click at [820, 109] on button "INVOICE" at bounding box center [830, 103] width 38 height 18
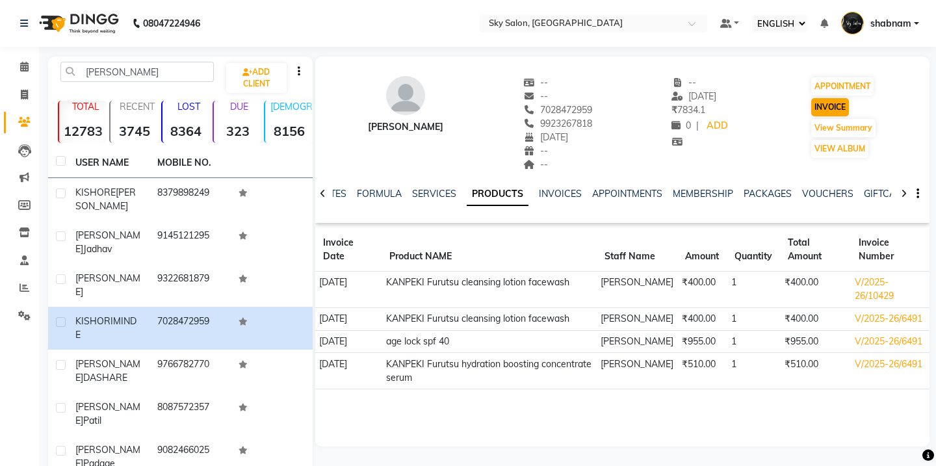
select select "service"
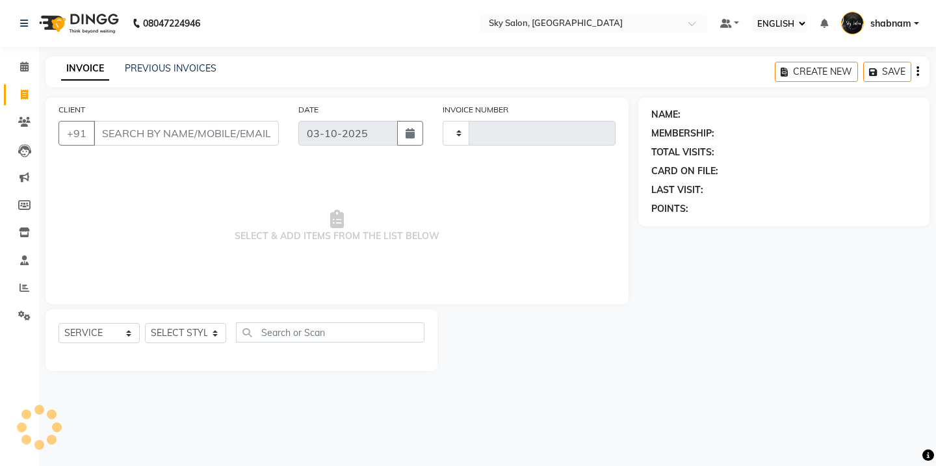
type input "14970"
select select "3537"
type input "7028472959"
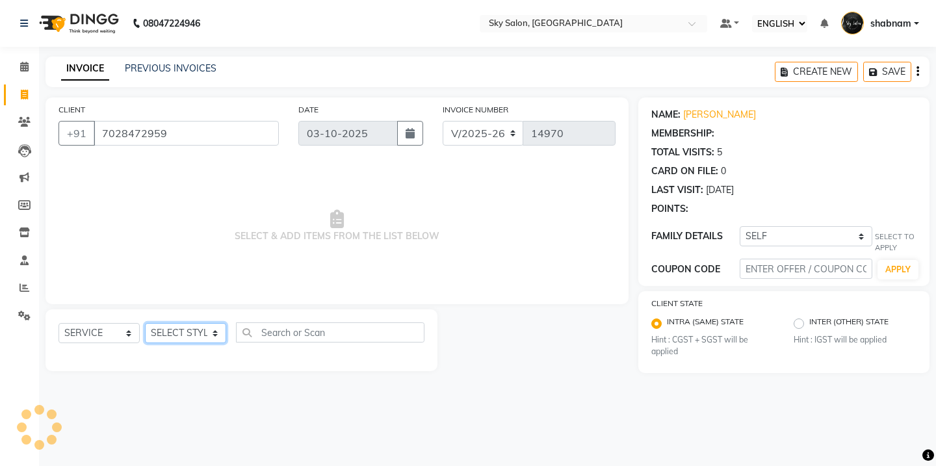
click at [191, 337] on select "SELECT STYLIST afreen akshata aman saha ameer Anagha anisa arbaj azim bharti Bu…" at bounding box center [185, 333] width 81 height 20
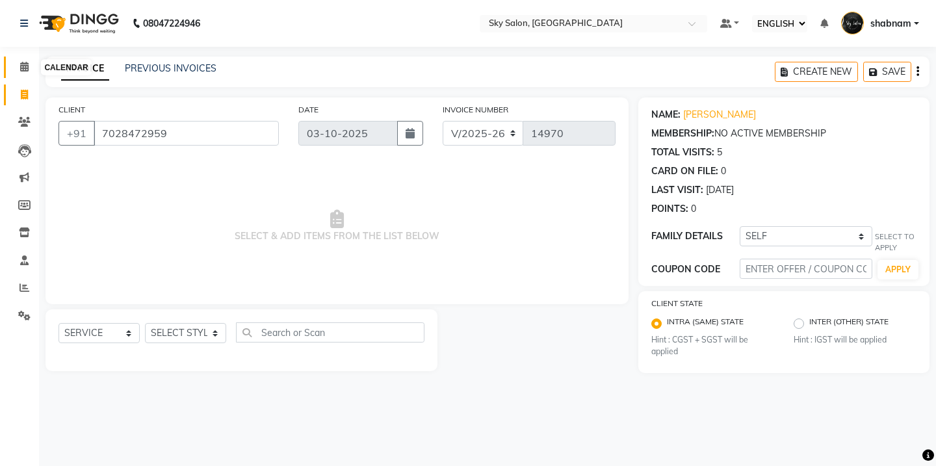
click at [34, 62] on span at bounding box center [24, 67] width 23 height 15
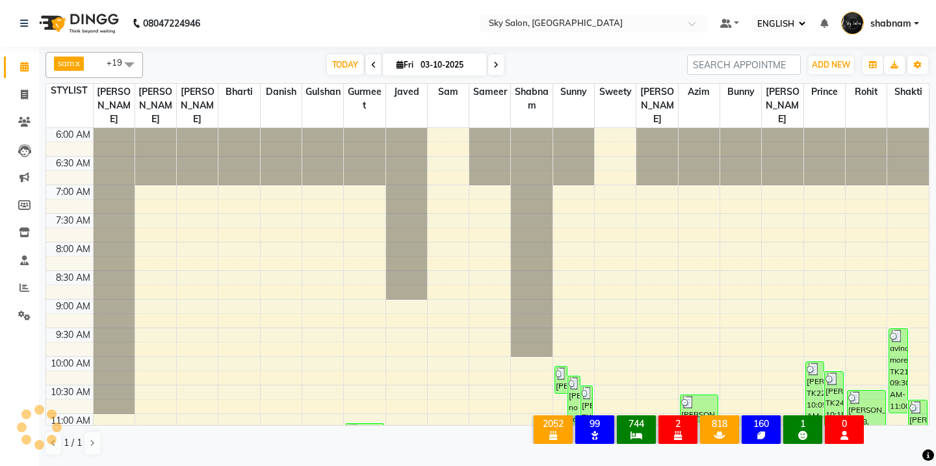
click at [326, 68] on div "TODAY Fri 03-10-2025" at bounding box center [415, 65] width 179 height 20
click at [347, 68] on span "TODAY" at bounding box center [345, 65] width 36 height 20
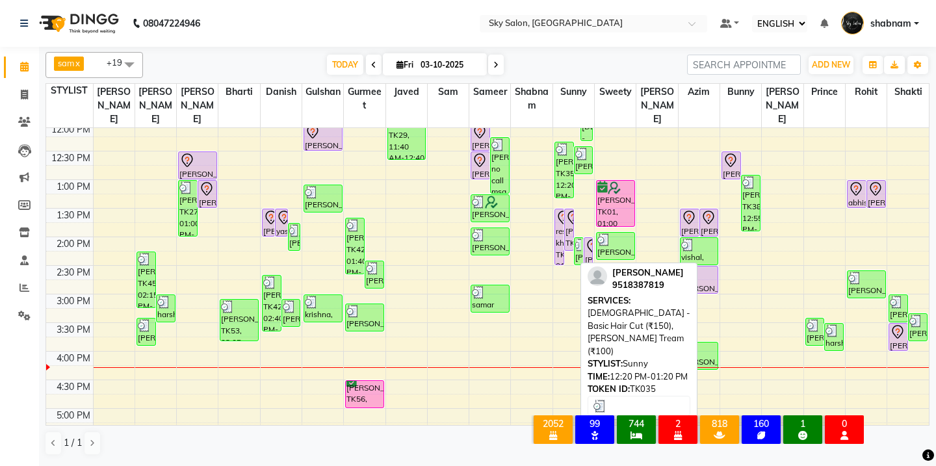
scroll to position [350, 0]
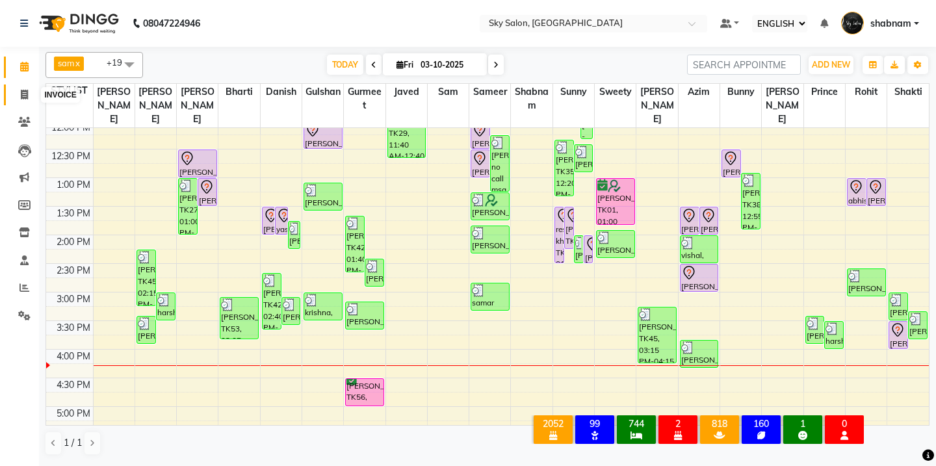
click at [21, 100] on span at bounding box center [24, 95] width 23 height 15
select select "service"
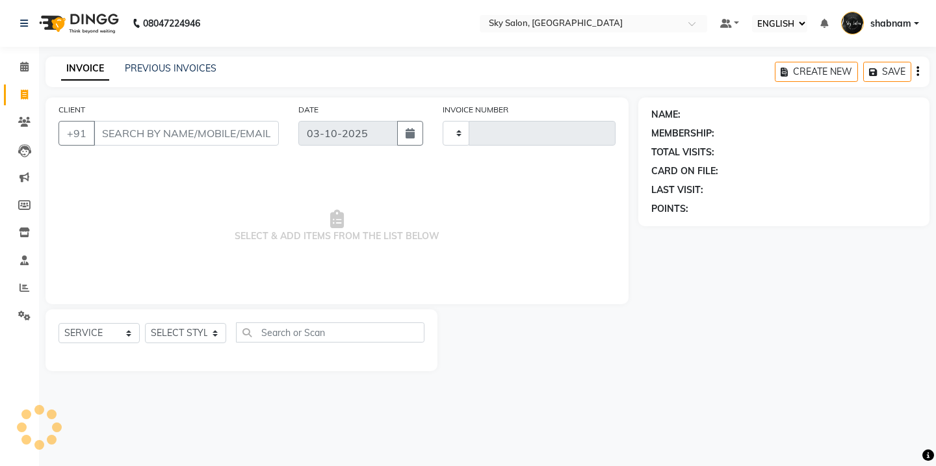
type input "14970"
select select "3537"
click at [157, 75] on div "PREVIOUS INVOICES" at bounding box center [171, 69] width 92 height 14
click at [157, 70] on link "PREVIOUS INVOICES" at bounding box center [171, 68] width 92 height 12
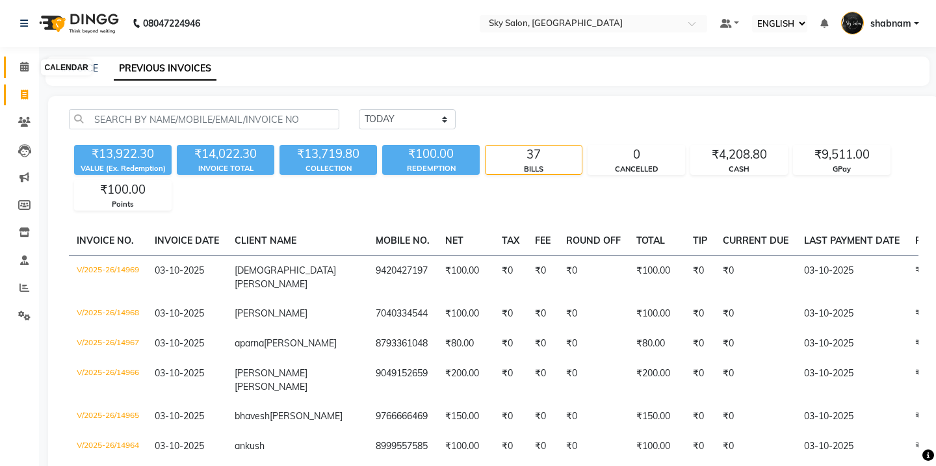
click at [23, 72] on span at bounding box center [24, 67] width 23 height 15
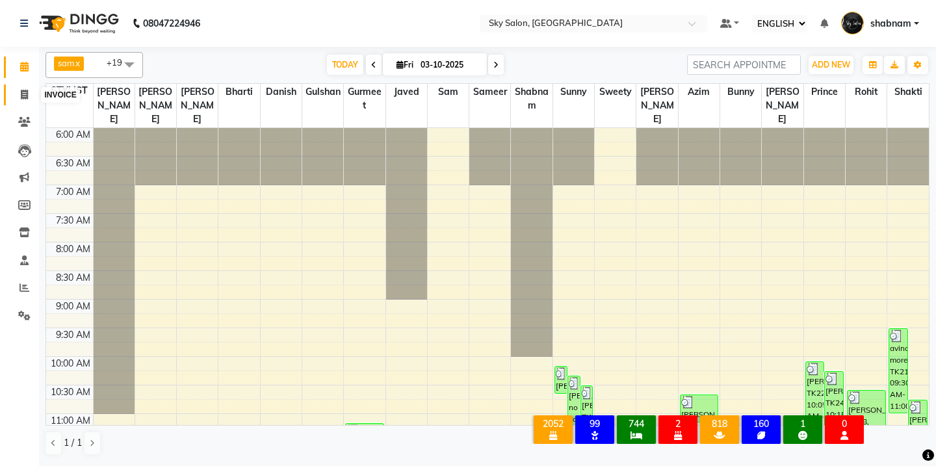
click at [29, 98] on span at bounding box center [24, 95] width 23 height 15
select select "service"
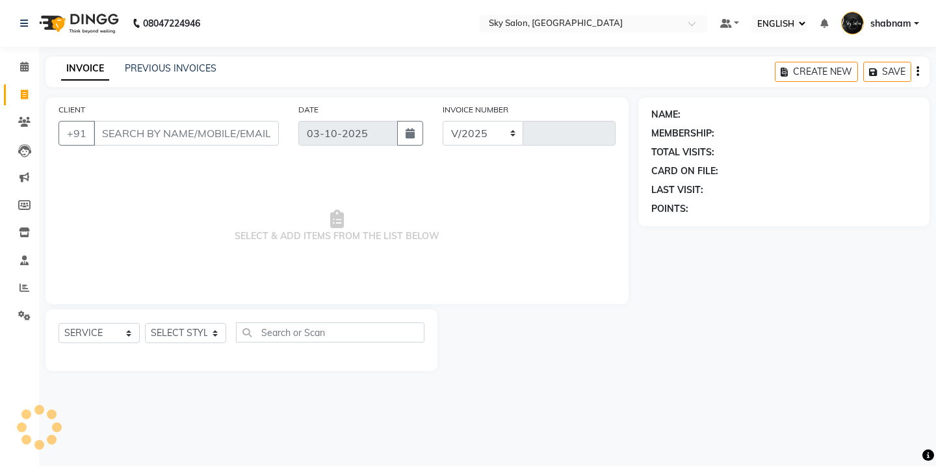
select select "3537"
type input "14970"
